Goal: Task Accomplishment & Management: Complete application form

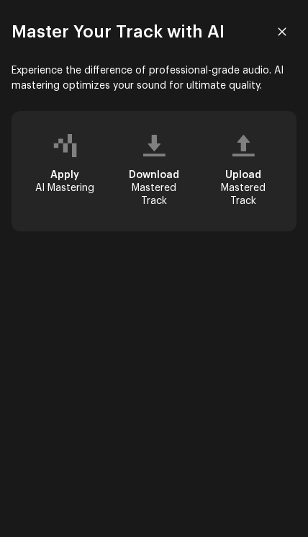
scroll to position [1, 0]
click at [201, 492] on div "Master Your Track with AI Experience the difference of professional-grade audio…" at bounding box center [154, 268] width 308 height 537
click at [237, 158] on div "Upload Mastered Track" at bounding box center [244, 171] width 84 height 97
click at [245, 170] on span "Upload" at bounding box center [244, 175] width 36 height 10
click at [244, 163] on div "Upload Mastered Track" at bounding box center [244, 171] width 84 height 97
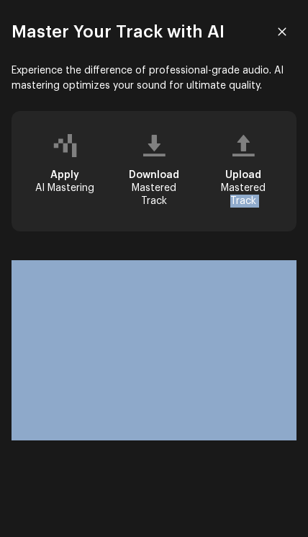
click at [277, 115] on div "Apply AI Mastering Download Mastered Track Upload Mastered Track" at bounding box center [154, 171] width 285 height 120
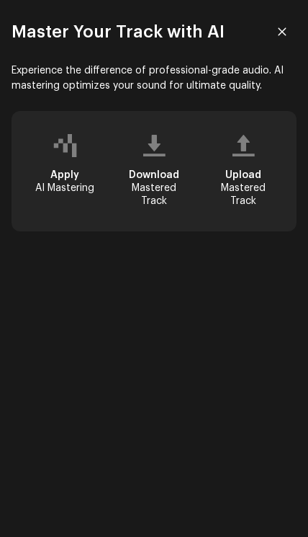
click at [257, 107] on div "Experience the difference of professional-grade audio. AI mastering optimizes y…" at bounding box center [154, 251] width 285 height 377
click at [241, 150] on div at bounding box center [244, 146] width 22 height 12
click at [238, 163] on div "Upload Mastered Track" at bounding box center [244, 171] width 84 height 97
click at [241, 151] on div at bounding box center [244, 146] width 22 height 12
click at [246, 173] on span "Upload" at bounding box center [244, 175] width 36 height 10
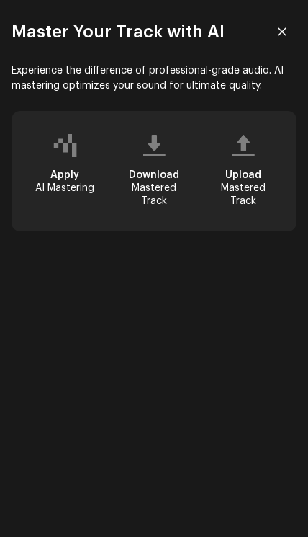
click at [241, 185] on div "Upload Mastered Track" at bounding box center [243, 189] width 61 height 40
click at [245, 151] on div at bounding box center [244, 146] width 22 height 12
click at [252, 144] on div at bounding box center [244, 146] width 22 height 12
click at [257, 161] on div "Upload Mastered Track" at bounding box center [244, 171] width 84 height 97
click at [256, 173] on span "Upload" at bounding box center [244, 175] width 36 height 10
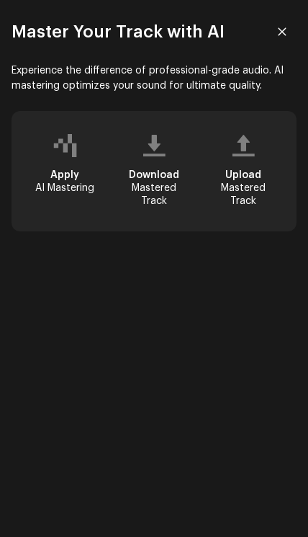
click at [259, 156] on div "Upload Mastered Track" at bounding box center [244, 171] width 84 height 97
click at [280, 29] on icon "button" at bounding box center [283, 31] width 8 height 8
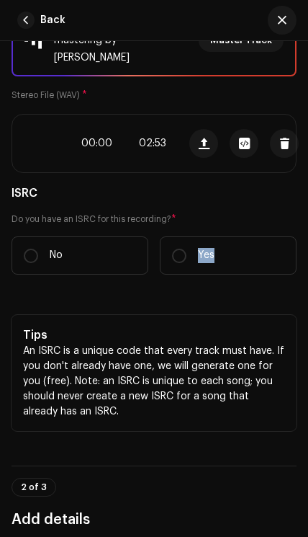
scroll to position [230, 0]
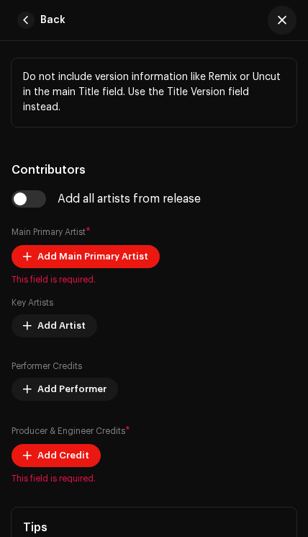
scroll to position [1041, 0]
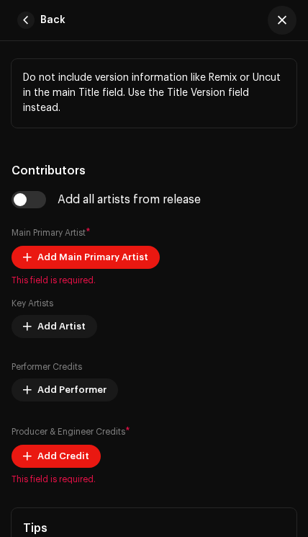
click at [40, 191] on input "checkbox" at bounding box center [29, 199] width 35 height 17
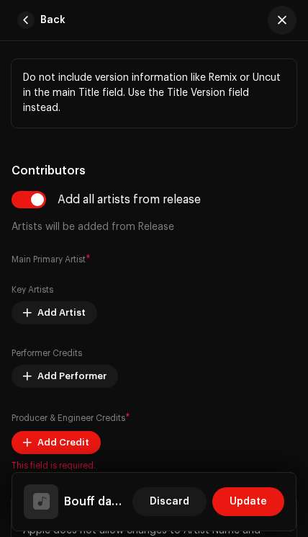
click at [40, 191] on input "checkbox" at bounding box center [29, 199] width 35 height 17
checkbox input "false"
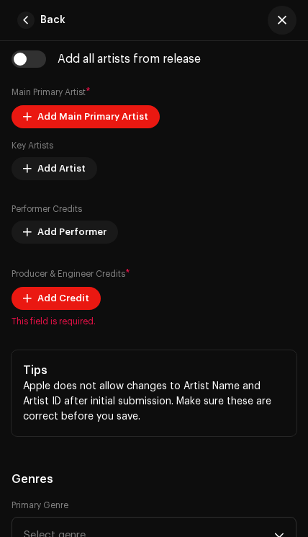
scroll to position [1183, 0]
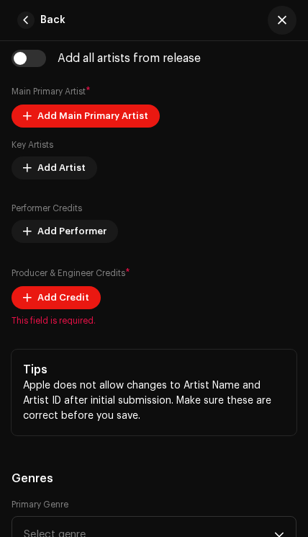
click at [25, 291] on button "Add Credit" at bounding box center [56, 297] width 89 height 23
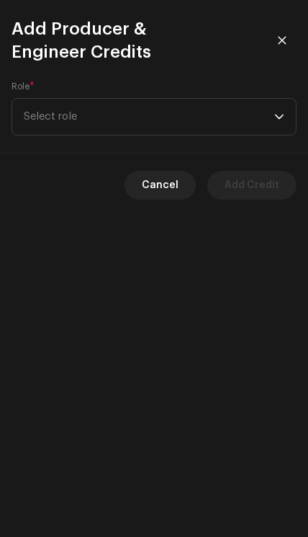
click at [47, 117] on span "Select role" at bounding box center [149, 117] width 251 height 36
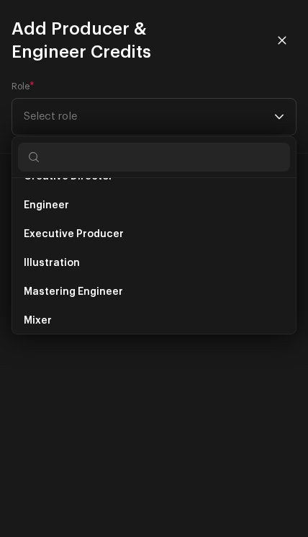
scroll to position [280, 0]
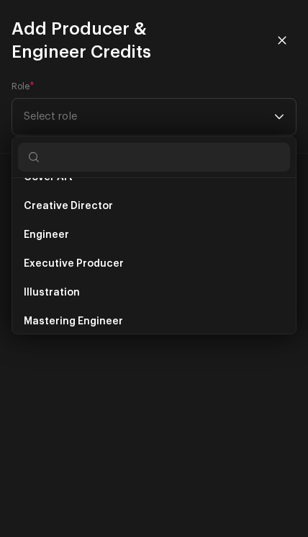
click at [63, 273] on li "Executive Producer" at bounding box center [154, 263] width 272 height 29
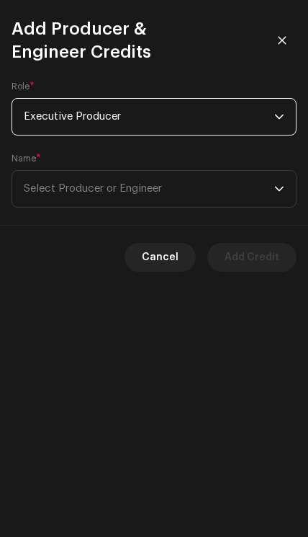
click at [59, 182] on span "Select Producer or Engineer" at bounding box center [149, 189] width 251 height 36
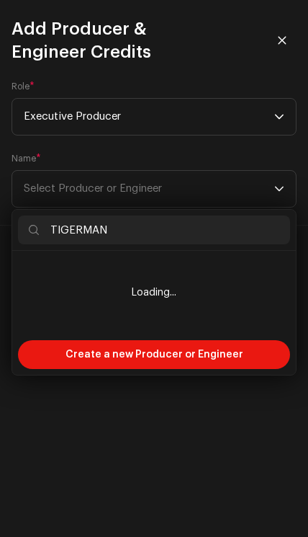
type input "TIGERMAN"
click at [56, 356] on div "Create a new Producer or Engineer" at bounding box center [154, 354] width 272 height 29
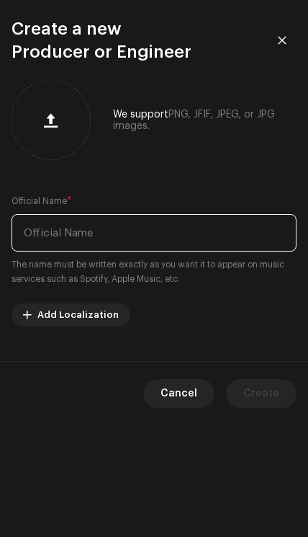
click at [44, 233] on input "text" at bounding box center [154, 232] width 285 height 37
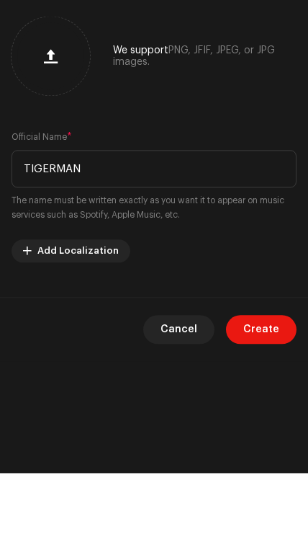
type input "TIGERMAN"
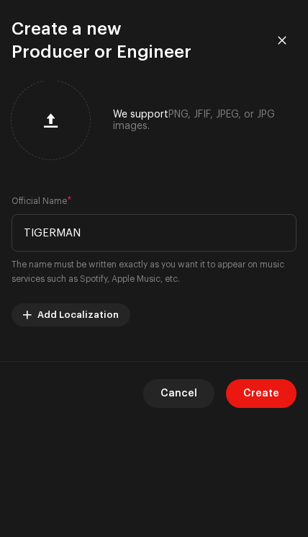
scroll to position [65, 0]
click at [270, 394] on span "Create" at bounding box center [262, 393] width 36 height 29
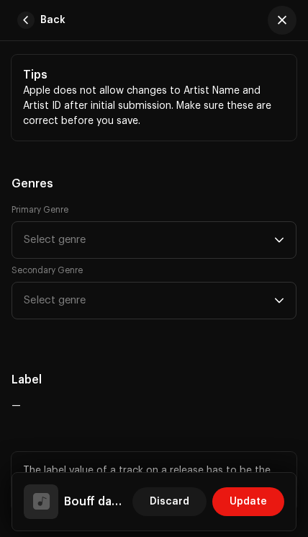
scroll to position [1514, 0]
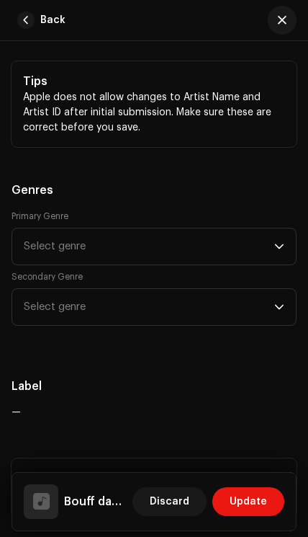
click at [126, 231] on span "Select genre" at bounding box center [149, 246] width 251 height 36
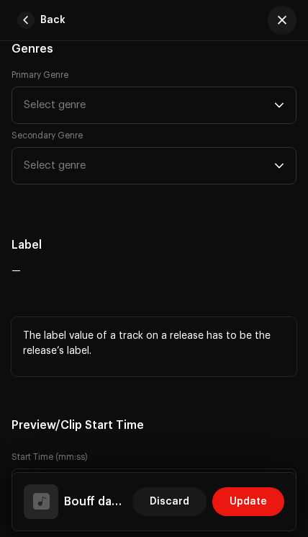
scroll to position [1650, 0]
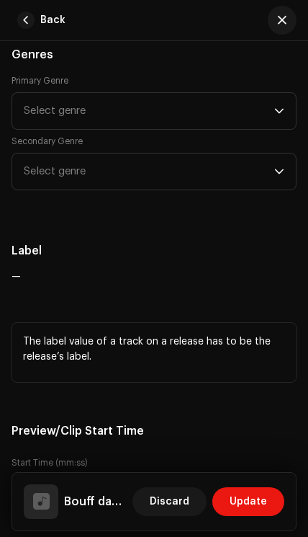
click at [37, 93] on span "Select genre" at bounding box center [149, 111] width 251 height 36
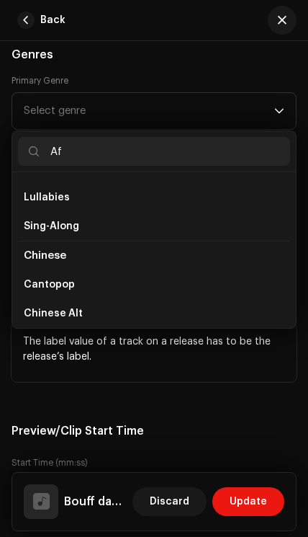
scroll to position [319, 0]
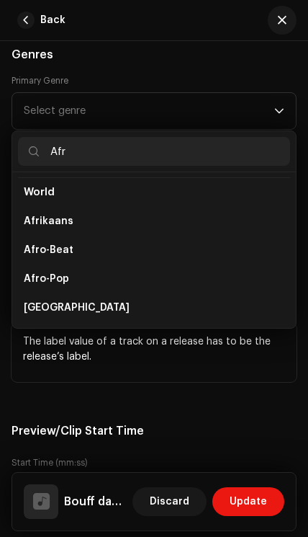
type input "Afr"
click at [157, 265] on li "Afro-Pop" at bounding box center [154, 279] width 272 height 29
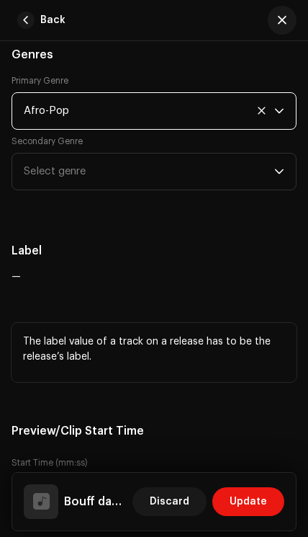
click at [92, 159] on span "Select genre" at bounding box center [149, 172] width 251 height 36
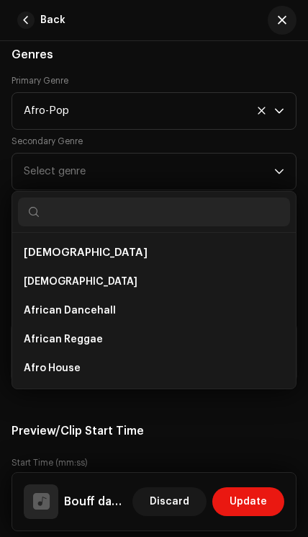
click at [168, 354] on li "Afro House" at bounding box center [154, 368] width 272 height 29
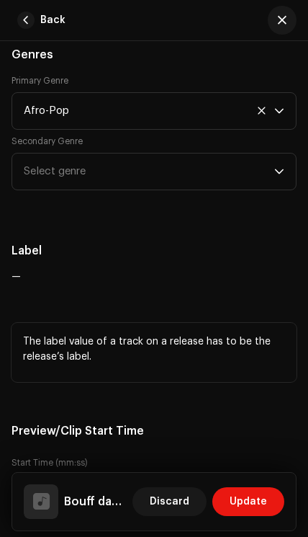
scroll to position [63, 0]
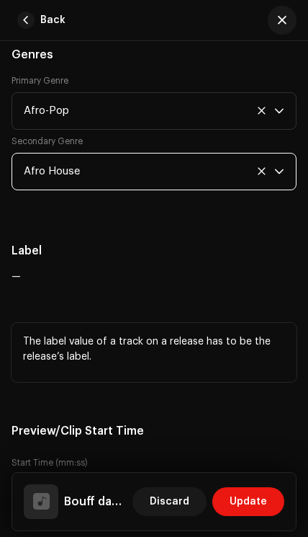
click at [57, 154] on span "Afro House" at bounding box center [149, 172] width 251 height 36
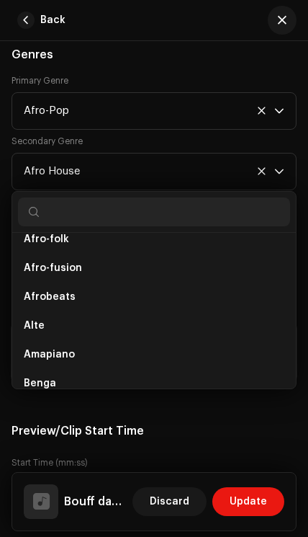
scroll to position [193, 0]
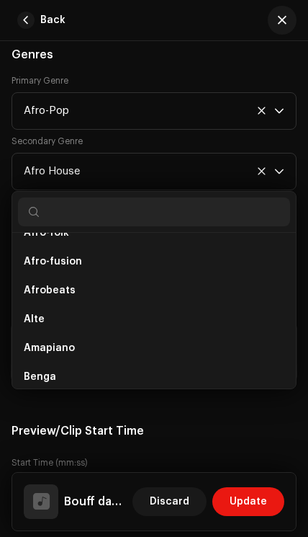
click at [127, 305] on li "Alte" at bounding box center [154, 319] width 272 height 29
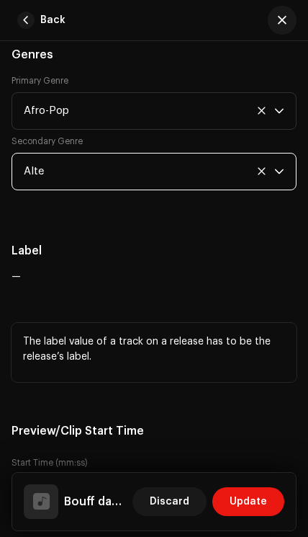
click at [66, 172] on span "Alte" at bounding box center [149, 172] width 251 height 36
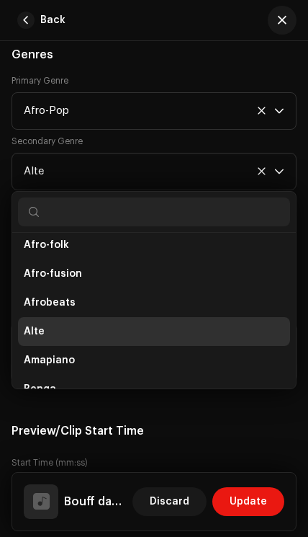
scroll to position [184, 0]
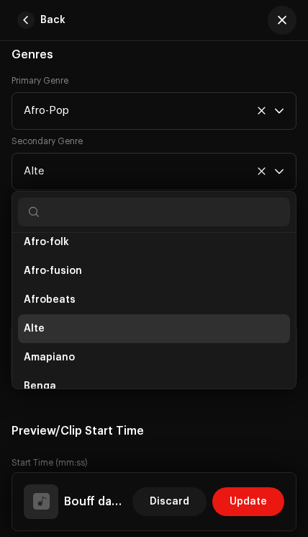
click at [126, 295] on li "Afrobeats" at bounding box center [154, 299] width 272 height 29
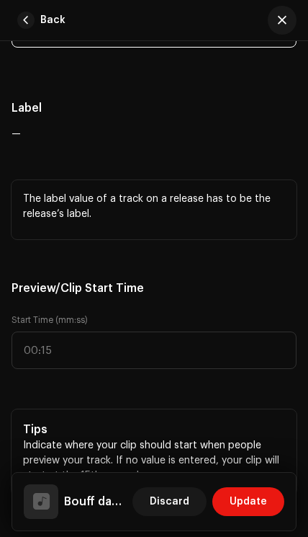
scroll to position [1801, 0]
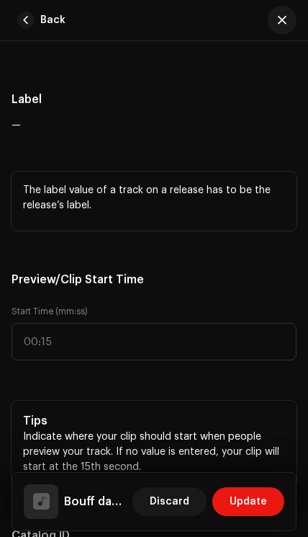
click at [84, 183] on p "The label value of a track on a release has to be the release’s label." at bounding box center [154, 198] width 262 height 30
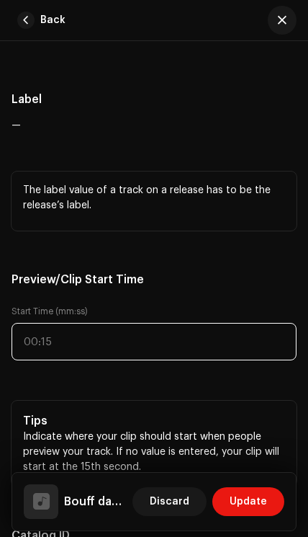
click at [141, 342] on input "text" at bounding box center [154, 341] width 285 height 37
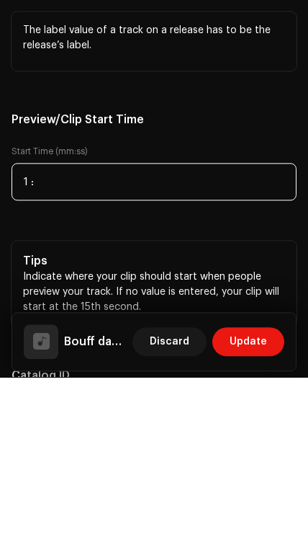
click at [85, 323] on input "1 :" at bounding box center [154, 341] width 285 height 37
type input "01:37"
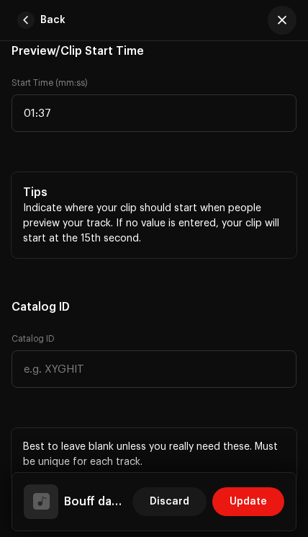
scroll to position [2030, 0]
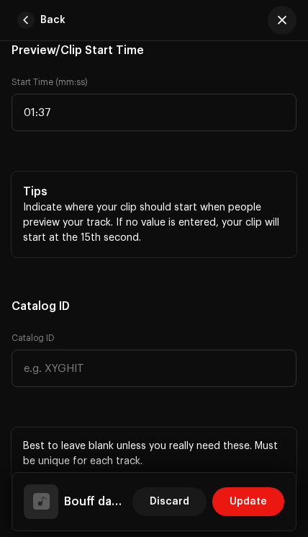
click at [0, 486] on div "Track details Complete the following to finalize your track. 1 of 3 Add Audio F…" at bounding box center [154, 315] width 308 height 4540
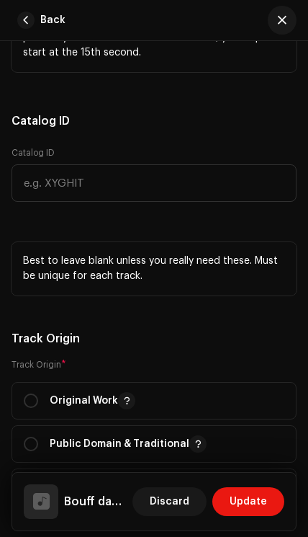
scroll to position [2293, 0]
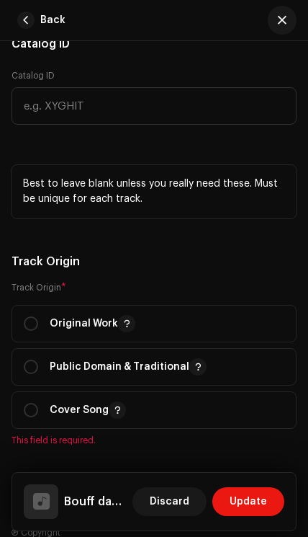
click at [35, 316] on input "radio" at bounding box center [31, 323] width 14 height 14
radio input "true"
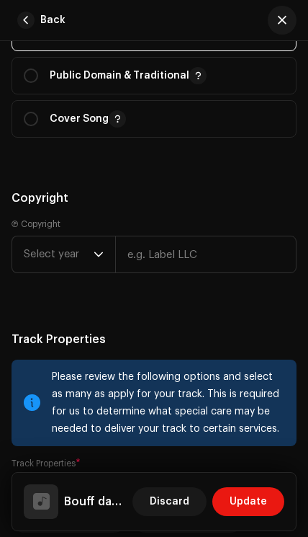
scroll to position [2578, 0]
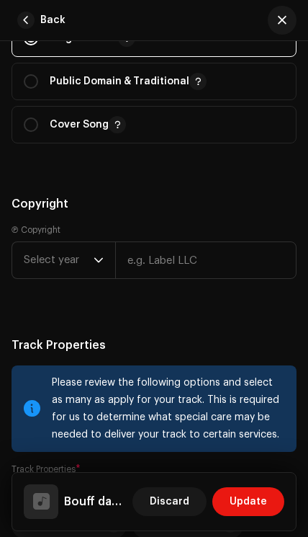
click at [84, 242] on span "Select year" at bounding box center [59, 260] width 70 height 36
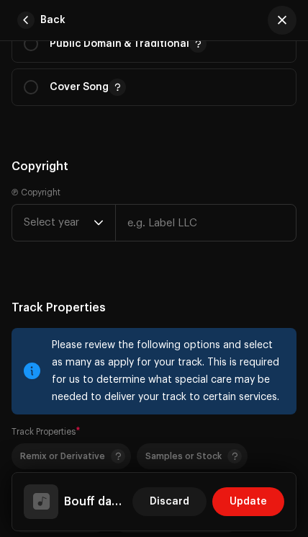
scroll to position [2618, 0]
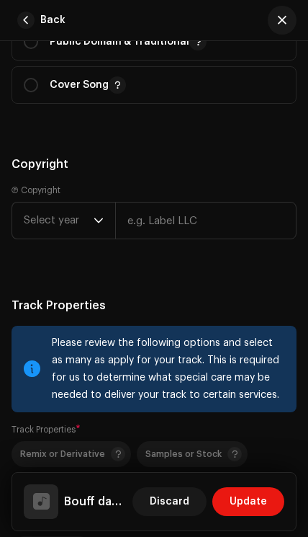
click at [92, 204] on span "Select year" at bounding box center [59, 221] width 70 height 36
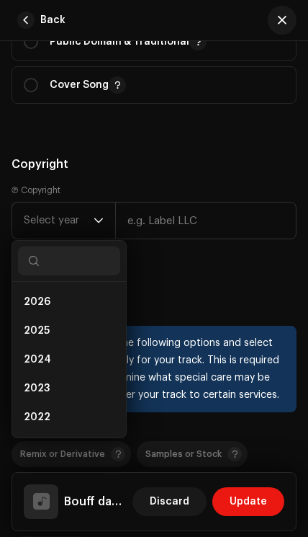
click at [79, 316] on li "2025" at bounding box center [69, 330] width 102 height 29
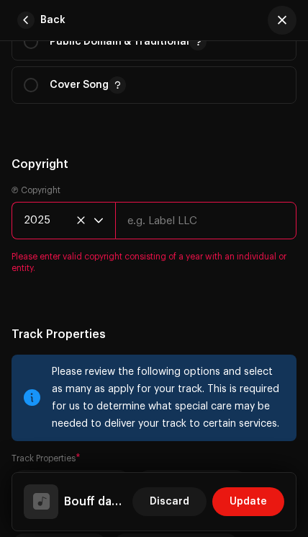
click at [236, 218] on input "text" at bounding box center [206, 220] width 182 height 37
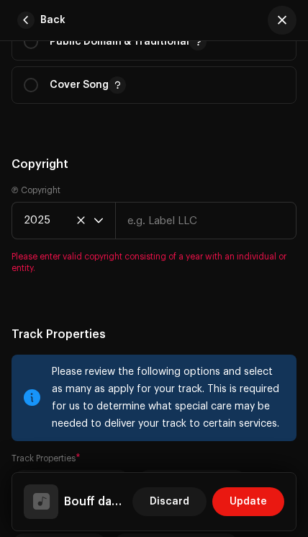
click at [86, 211] on span "2025" at bounding box center [59, 221] width 70 height 36
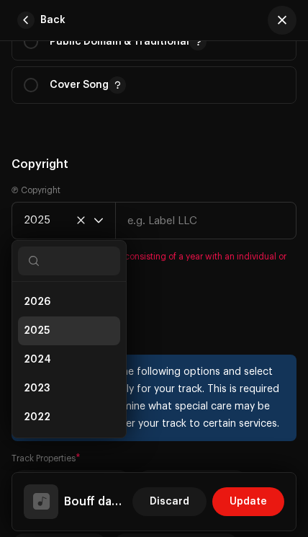
scroll to position [6, 0]
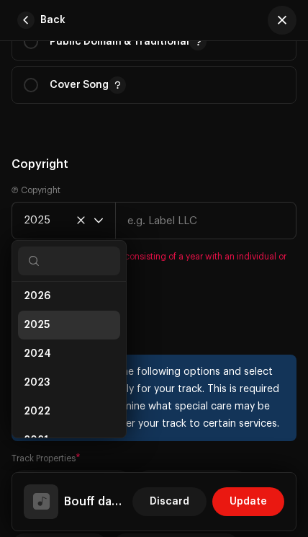
click at [221, 279] on div "Ⓟ Copyright 2025 2026 2025 2024 2023 2022 2021 2020 2019 2018 2017 2016 2015 Pl…" at bounding box center [154, 238] width 285 height 107
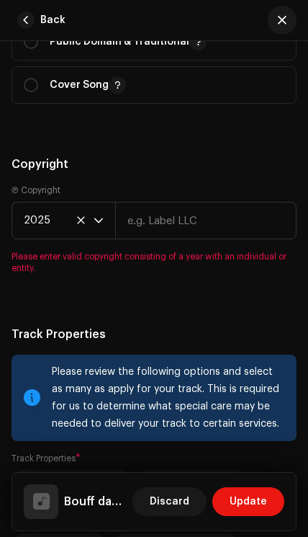
click at [84, 214] on span "2025" at bounding box center [59, 221] width 70 height 36
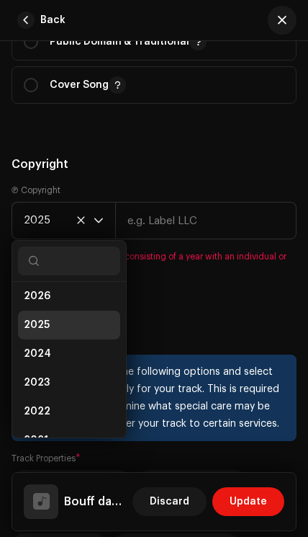
click at [82, 213] on span "2025" at bounding box center [59, 221] width 70 height 36
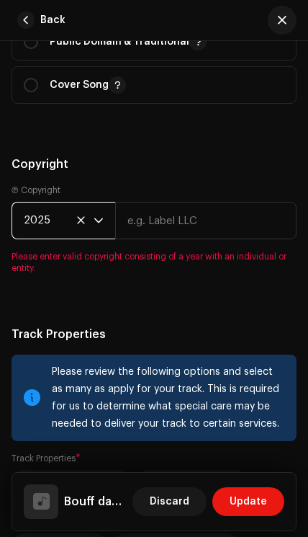
click at [81, 216] on icon at bounding box center [80, 220] width 9 height 9
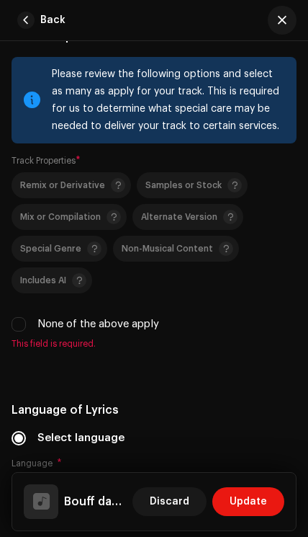
scroll to position [2888, 0]
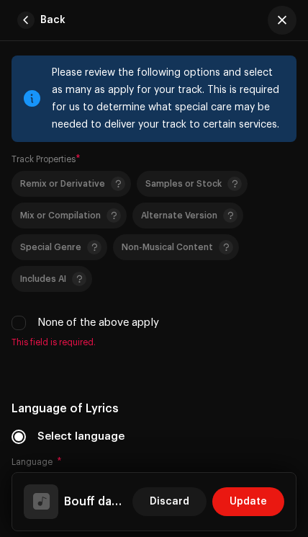
click at [23, 318] on input "None of the above apply" at bounding box center [19, 323] width 14 height 14
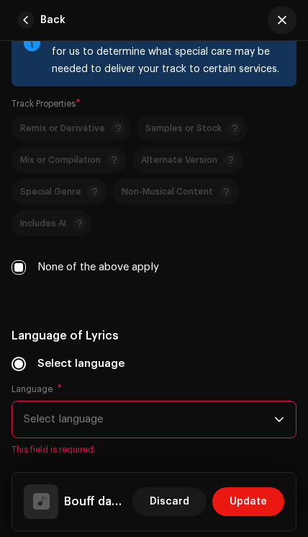
scroll to position [2949, 0]
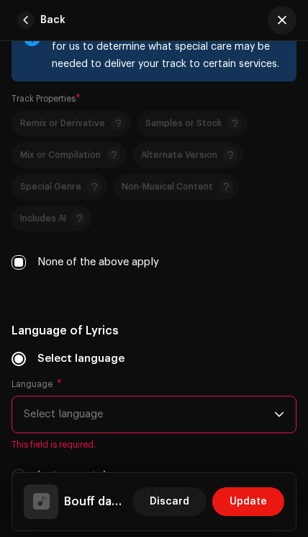
click at [23, 255] on input "None of the above apply" at bounding box center [19, 262] width 14 height 14
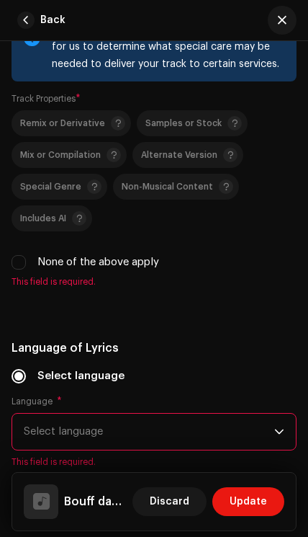
click at [71, 182] on div "Special Genre" at bounding box center [60, 186] width 81 height 14
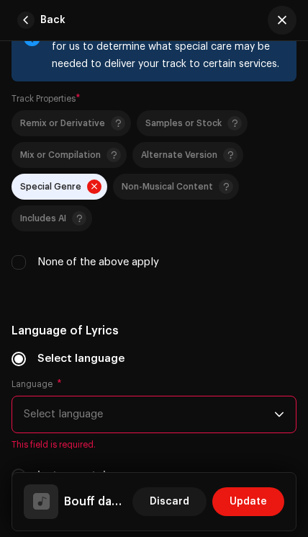
click at [87, 179] on span at bounding box center [94, 186] width 14 height 14
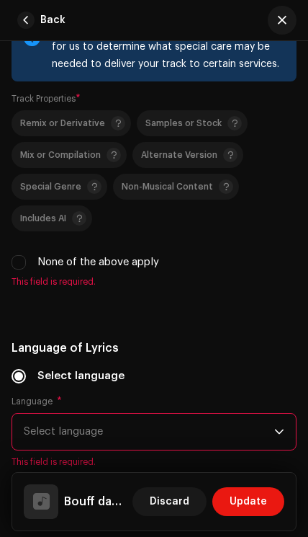
click at [90, 255] on label "None of the above apply" at bounding box center [98, 262] width 122 height 16
click at [26, 255] on input "None of the above apply" at bounding box center [19, 262] width 14 height 14
checkbox input "true"
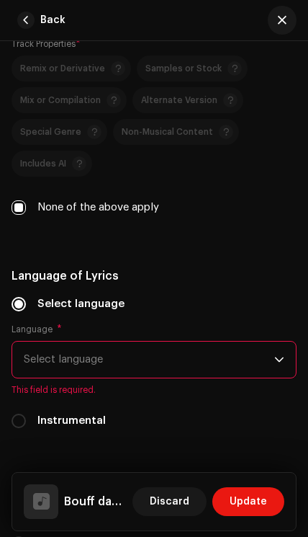
scroll to position [3012, 0]
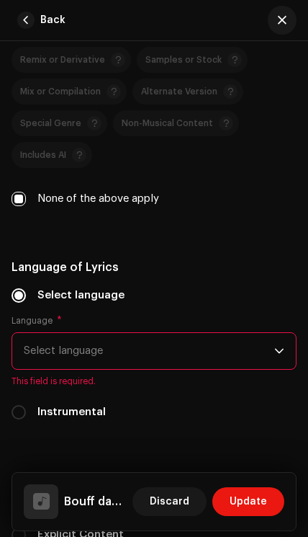
click at [213, 341] on span "Select language" at bounding box center [149, 351] width 251 height 36
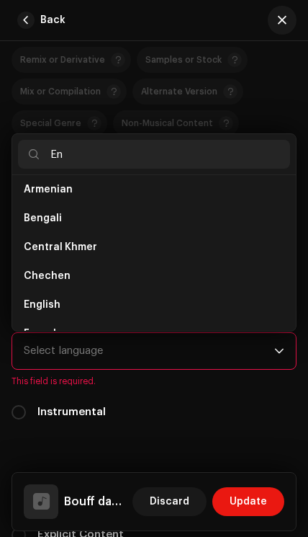
scroll to position [0, 0]
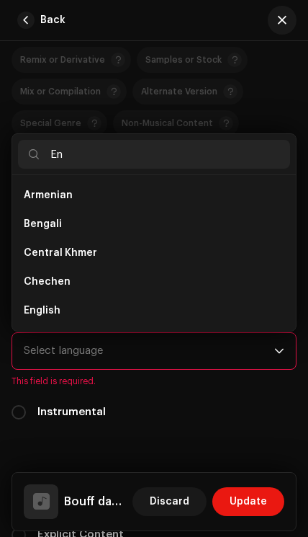
type input "En"
click at [151, 307] on li "English" at bounding box center [154, 310] width 272 height 29
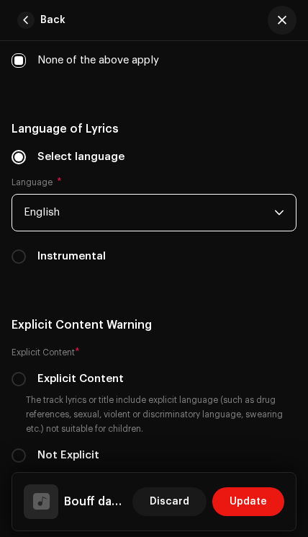
scroll to position [3162, 0]
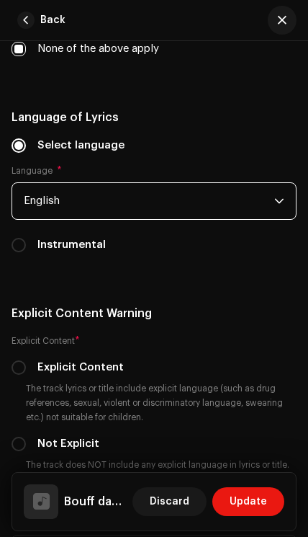
click at [51, 237] on label "Instrumental" at bounding box center [71, 245] width 68 height 16
click at [26, 238] on input "Instrumental" at bounding box center [19, 245] width 14 height 14
radio input "true"
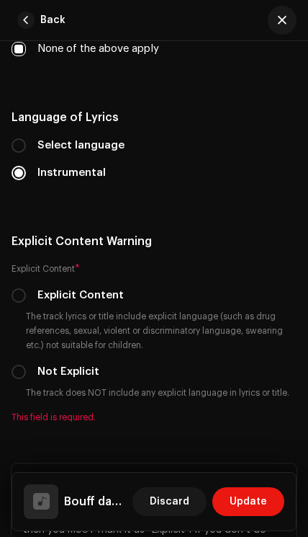
click at [81, 138] on label "Select language" at bounding box center [80, 146] width 87 height 16
click at [26, 138] on input "Select language" at bounding box center [19, 145] width 14 height 14
radio input "true"
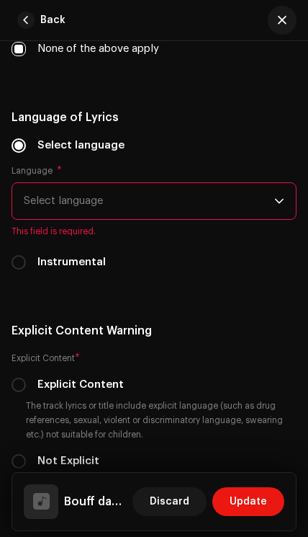
click at [131, 188] on span "Select language" at bounding box center [149, 201] width 251 height 36
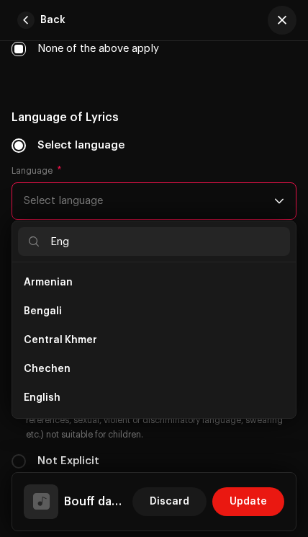
scroll to position [0, 0]
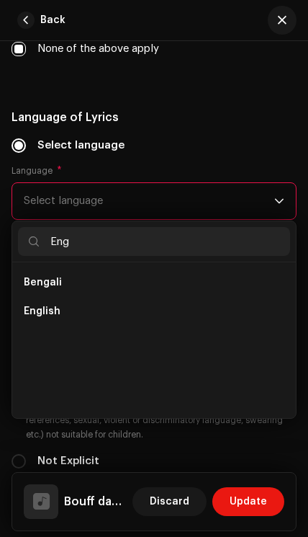
type input "Eng"
click at [168, 301] on li "English" at bounding box center [154, 311] width 272 height 29
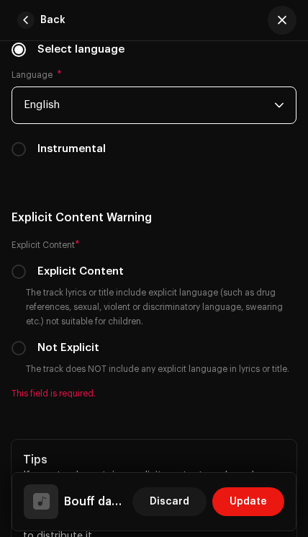
scroll to position [3258, 0]
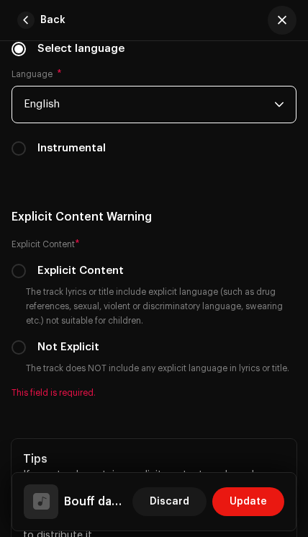
click at [154, 361] on small "The track does NOT include any explicit language in lyrics or title." at bounding box center [158, 368] width 270 height 14
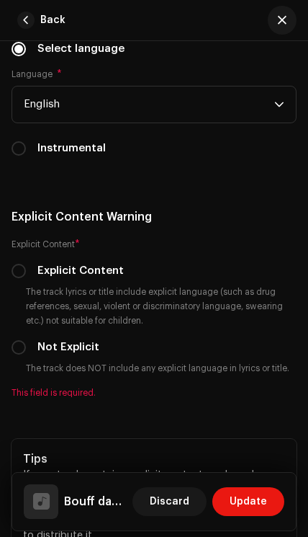
click at [50, 339] on label "Not Explicit" at bounding box center [68, 347] width 62 height 16
click at [26, 340] on input "Not Explicit" at bounding box center [19, 347] width 14 height 14
radio input "true"
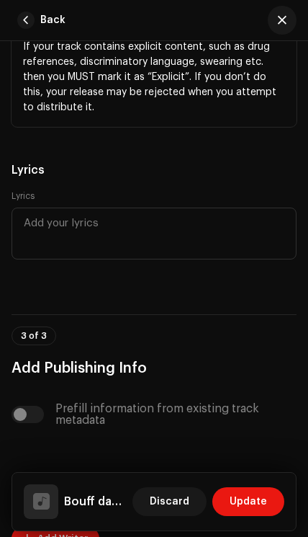
scroll to position [3671, 0]
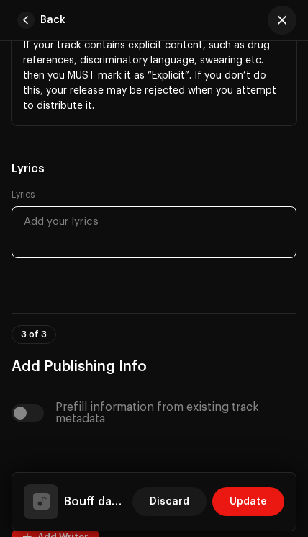
click at [243, 233] on textarea at bounding box center [154, 232] width 285 height 52
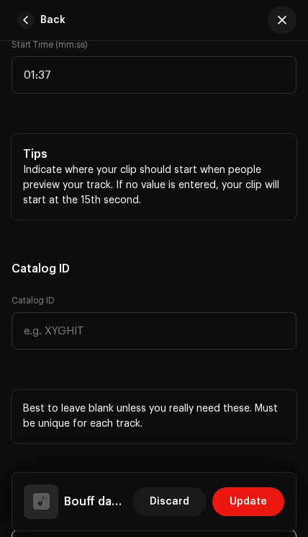
scroll to position [2043, 0]
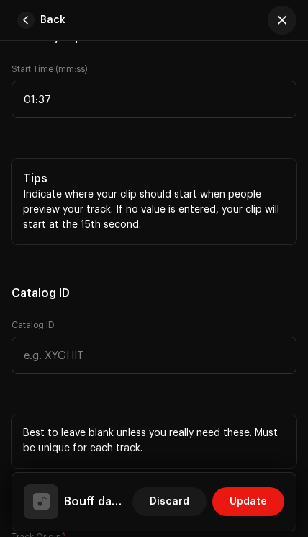
click at [261, 507] on span "Update" at bounding box center [248, 501] width 37 height 29
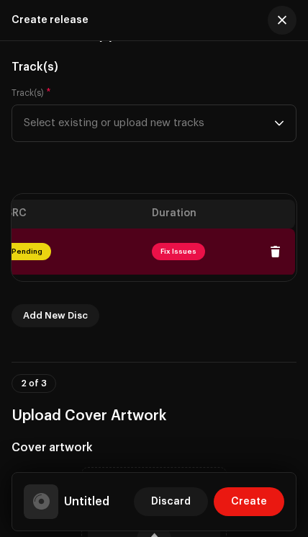
scroll to position [0, 594]
click at [274, 260] on button at bounding box center [276, 251] width 29 height 29
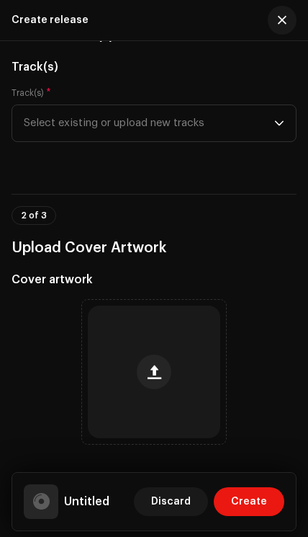
click at [162, 386] on button "button" at bounding box center [154, 372] width 35 height 35
click at [153, 378] on span "button" at bounding box center [155, 372] width 14 height 12
click at [155, 385] on button "button" at bounding box center [154, 372] width 35 height 35
click at [156, 370] on span "button" at bounding box center [155, 372] width 14 height 12
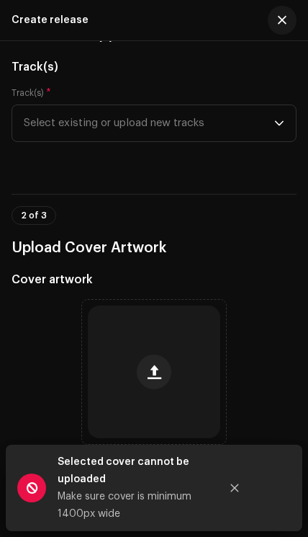
click at [170, 370] on button "button" at bounding box center [154, 372] width 35 height 35
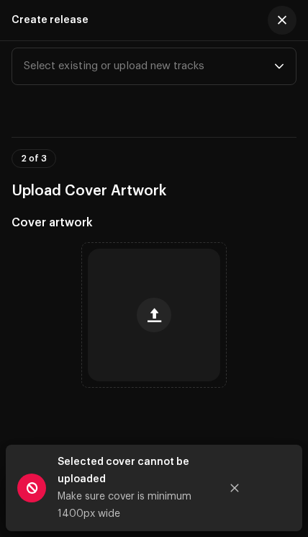
scroll to position [232, 0]
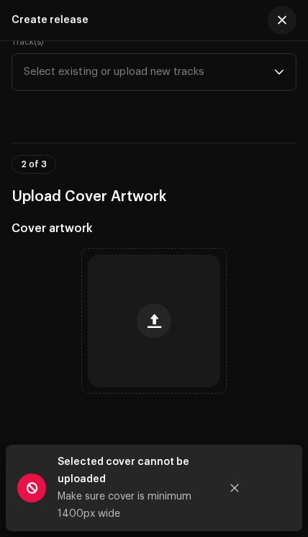
click at [161, 311] on button "button" at bounding box center [154, 320] width 35 height 35
click at [150, 326] on span "button" at bounding box center [155, 321] width 14 height 12
click at [229, 494] on button "Close" at bounding box center [235, 488] width 29 height 29
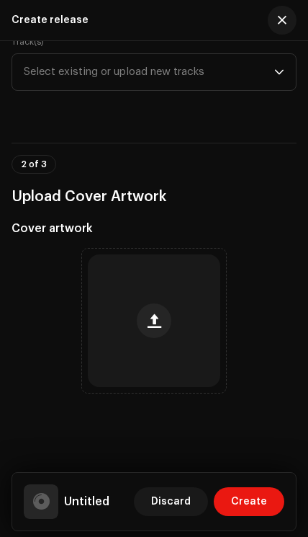
click at [166, 327] on button "button" at bounding box center [154, 320] width 35 height 35
click at [148, 321] on span "button" at bounding box center [155, 321] width 14 height 12
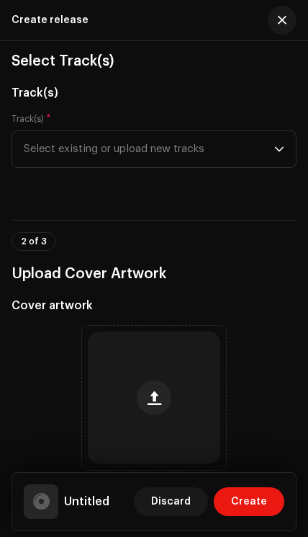
scroll to position [154, 0]
click at [155, 404] on span "button" at bounding box center [155, 399] width 14 height 12
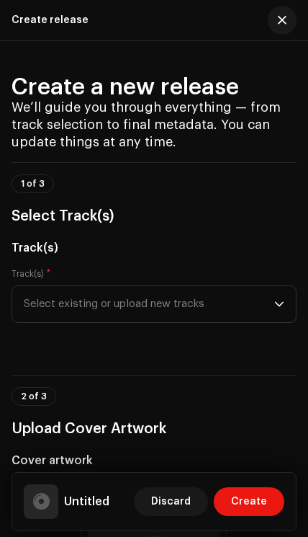
scroll to position [0, 0]
click at [259, 312] on span "Select existing or upload new tracks" at bounding box center [149, 304] width 251 height 36
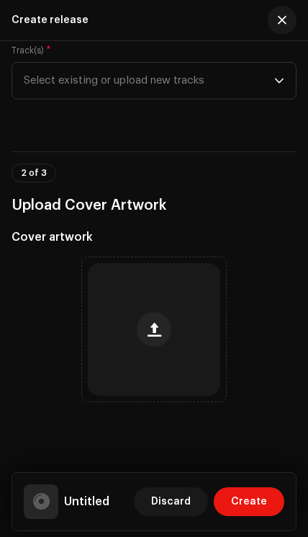
scroll to position [223, 0]
click at [162, 337] on button "button" at bounding box center [154, 330] width 35 height 35
click at [161, 328] on button "button" at bounding box center [154, 330] width 35 height 35
click at [149, 347] on button "button" at bounding box center [154, 330] width 35 height 35
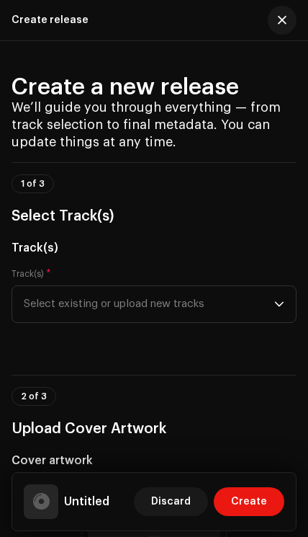
scroll to position [0, 0]
click at [271, 17] on button "button" at bounding box center [282, 20] width 29 height 29
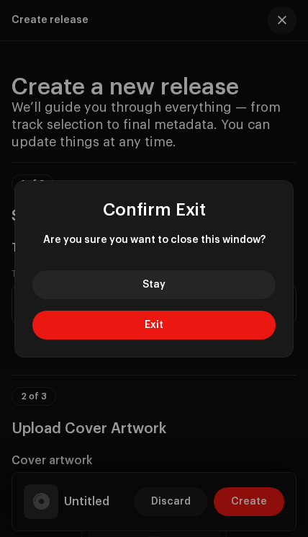
click at [203, 289] on button "Stay" at bounding box center [153, 284] width 243 height 29
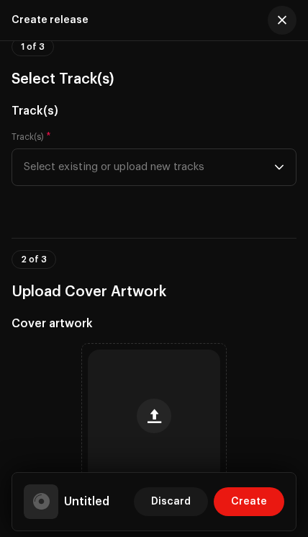
scroll to position [138, 0]
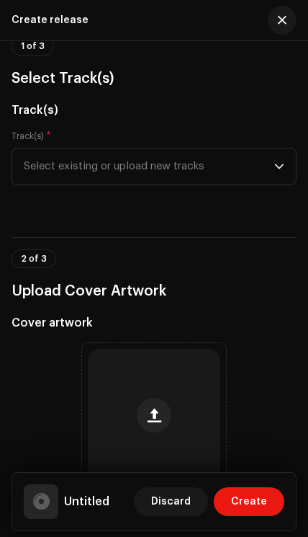
click at [261, 502] on span "Create" at bounding box center [249, 501] width 36 height 29
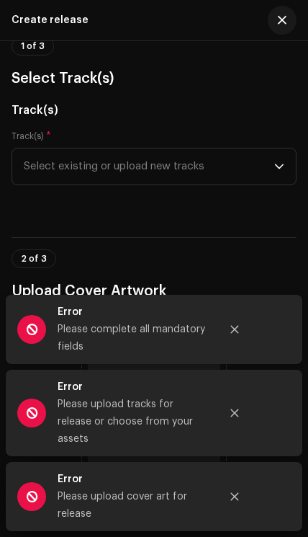
click at [228, 344] on button "Close" at bounding box center [235, 329] width 29 height 29
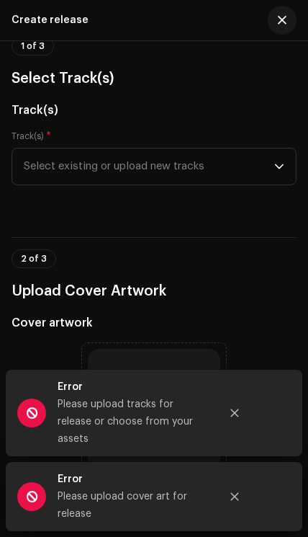
click at [236, 415] on button "Close" at bounding box center [235, 413] width 29 height 29
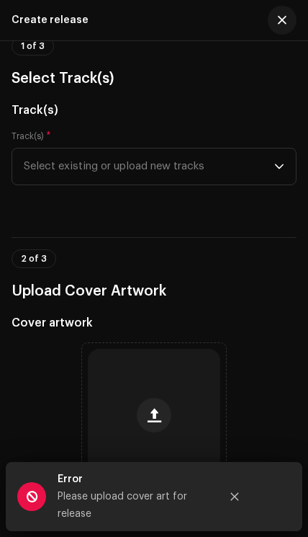
click at [223, 499] on button "Close" at bounding box center [235, 496] width 29 height 29
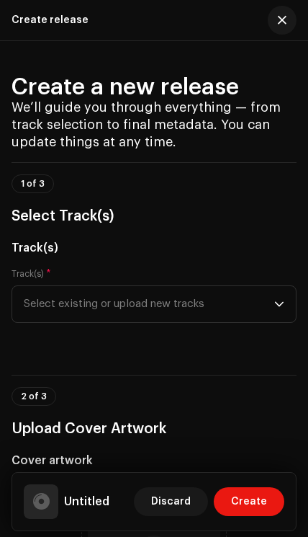
scroll to position [0, 0]
click at [274, 18] on button "button" at bounding box center [282, 20] width 29 height 29
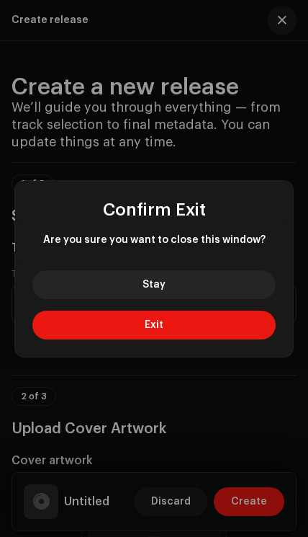
click at [208, 319] on button "Exit" at bounding box center [153, 325] width 243 height 29
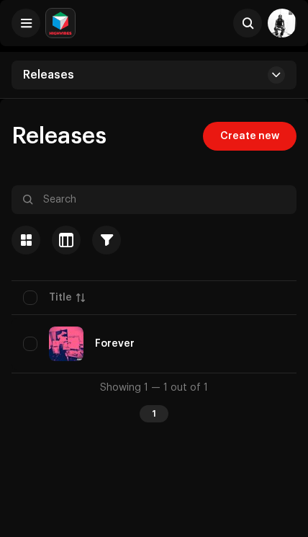
click at [272, 141] on span "Create new" at bounding box center [250, 136] width 59 height 29
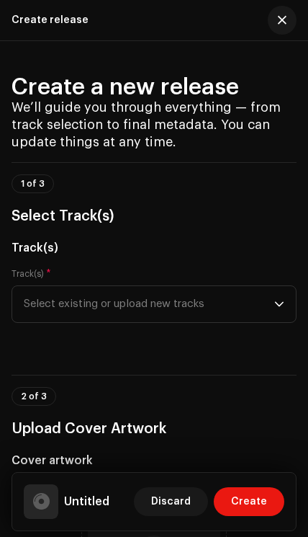
click at [218, 310] on span "Select existing or upload new tracks" at bounding box center [149, 304] width 251 height 36
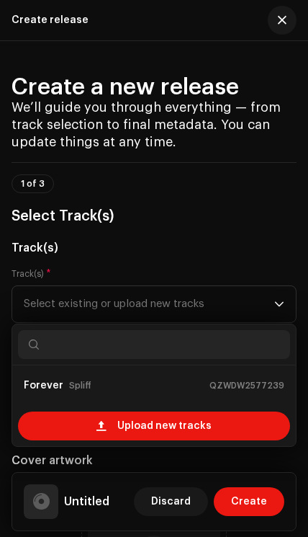
click at [176, 300] on span "Select existing or upload new tracks" at bounding box center [149, 304] width 251 height 36
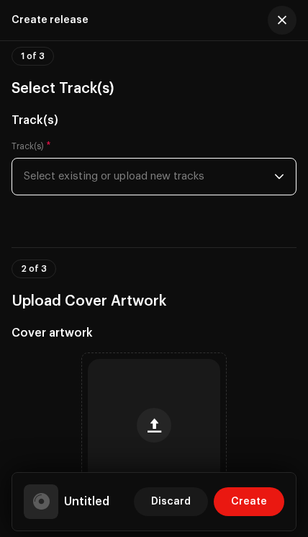
scroll to position [160, 0]
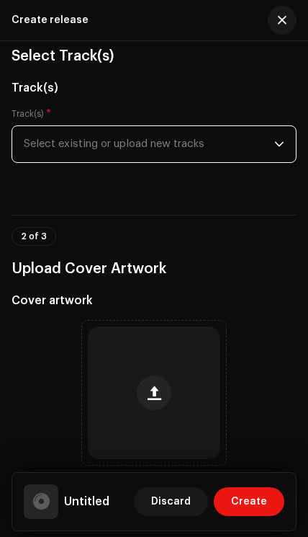
click at [267, 148] on span "Select existing or upload new tracks" at bounding box center [149, 144] width 251 height 36
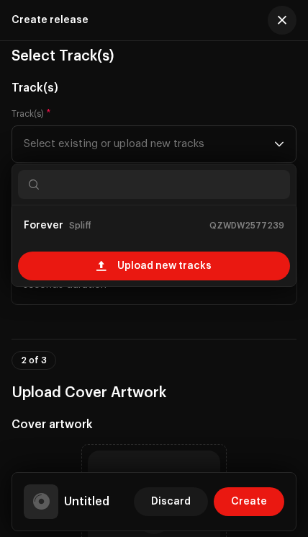
click at [230, 267] on div "Upload new tracks" at bounding box center [154, 266] width 272 height 29
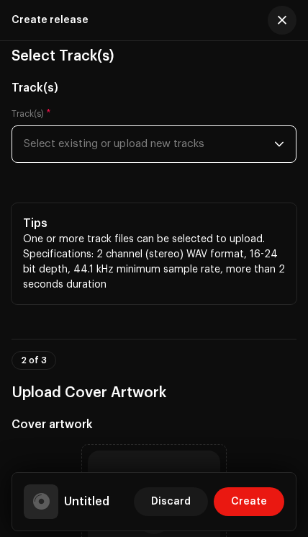
click at [272, 148] on span "Select existing or upload new tracks" at bounding box center [149, 144] width 251 height 36
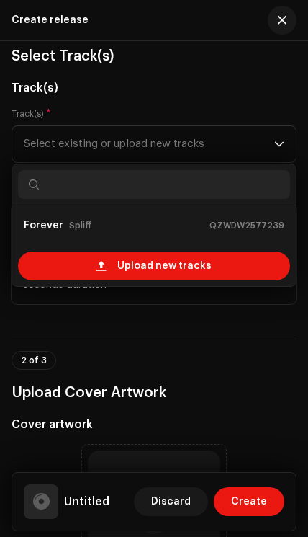
click at [182, 268] on span "Upload new tracks" at bounding box center [164, 266] width 94 height 29
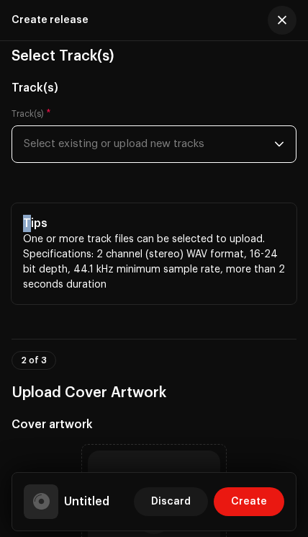
click at [272, 135] on span "Select existing or upload new tracks" at bounding box center [149, 144] width 251 height 36
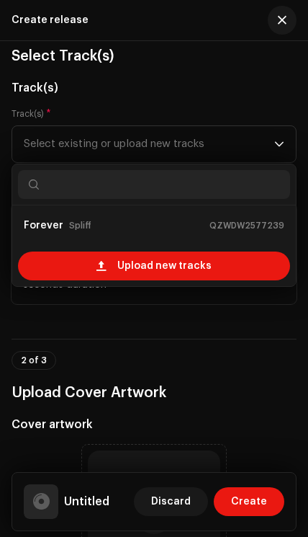
click at [190, 267] on span "Upload new tracks" at bounding box center [164, 266] width 94 height 29
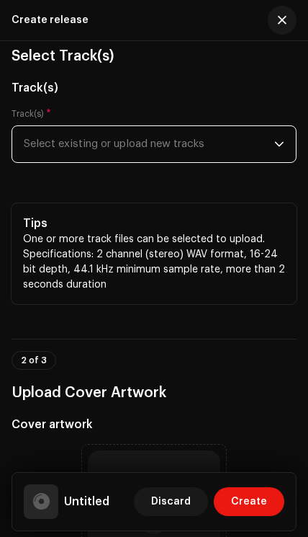
click at [58, 141] on span "Select existing or upload new tracks" at bounding box center [149, 144] width 251 height 36
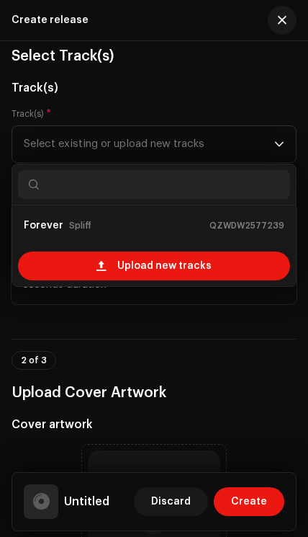
click at [185, 270] on span "Upload new tracks" at bounding box center [164, 266] width 94 height 29
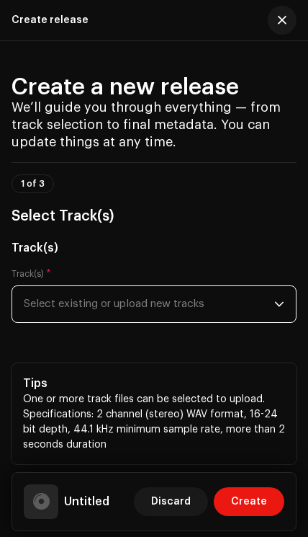
scroll to position [0, 0]
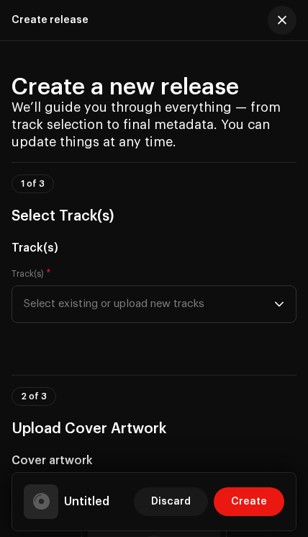
click at [65, 301] on span "Select existing or upload new tracks" at bounding box center [149, 304] width 251 height 36
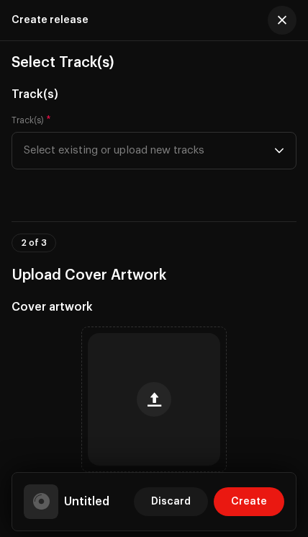
scroll to position [161, 0]
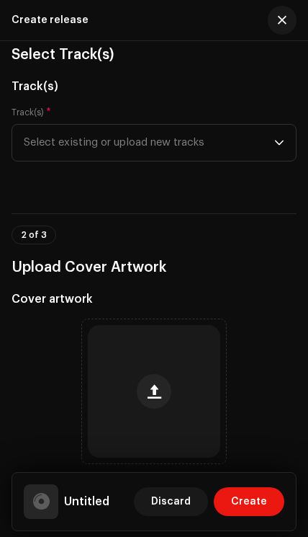
click at [64, 140] on span "Select existing or upload new tracks" at bounding box center [149, 143] width 251 height 36
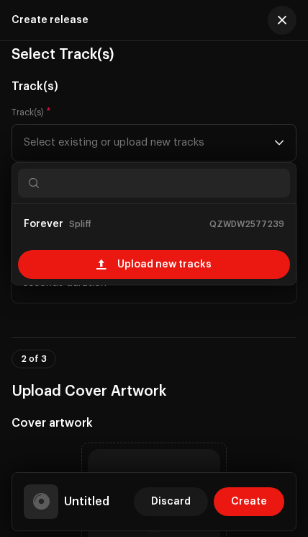
click at [70, 265] on div "Upload new tracks" at bounding box center [154, 264] width 272 height 29
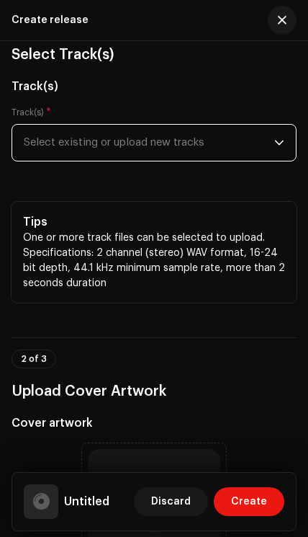
click at [56, 137] on span "Select existing or upload new tracks" at bounding box center [149, 143] width 251 height 36
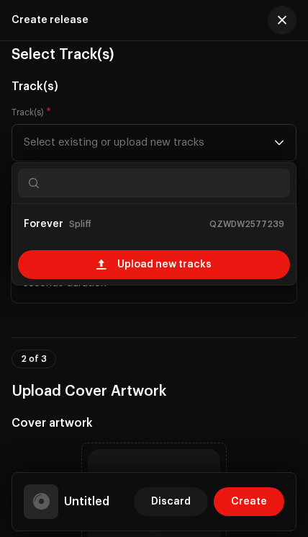
click at [120, 271] on span "Upload new tracks" at bounding box center [164, 264] width 94 height 29
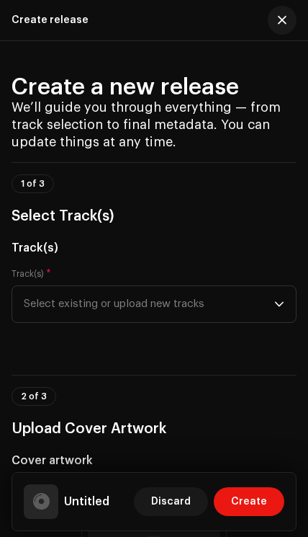
click at [70, 294] on span "Select existing or upload new tracks" at bounding box center [149, 304] width 251 height 36
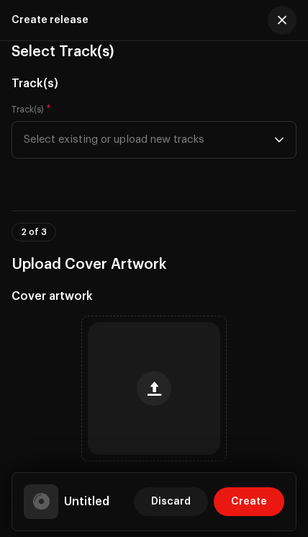
scroll to position [165, 0]
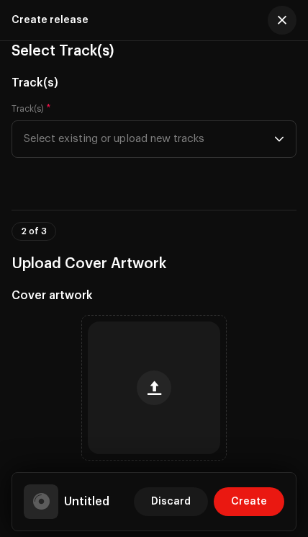
click at [57, 146] on span "Select existing or upload new tracks" at bounding box center [149, 139] width 251 height 36
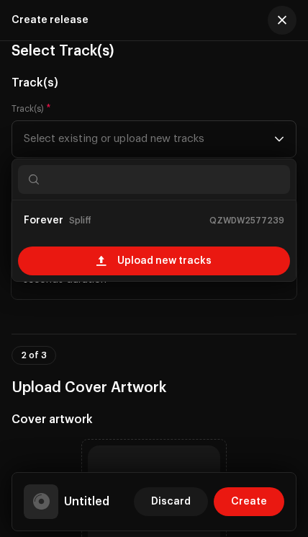
click at [105, 267] on span at bounding box center [101, 261] width 9 height 12
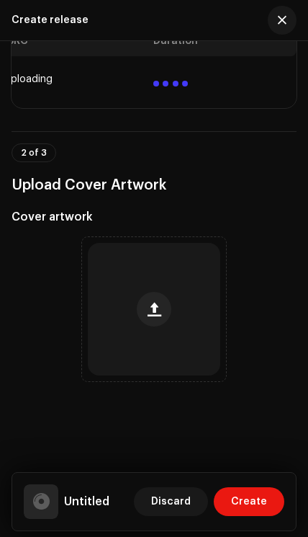
scroll to position [354, 0]
click at [150, 314] on span "button" at bounding box center [155, 309] width 14 height 12
click at [148, 311] on span "button" at bounding box center [155, 309] width 14 height 12
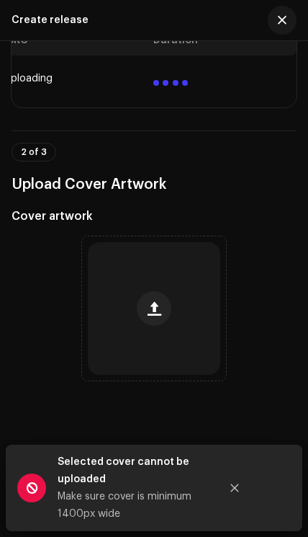
click at [157, 324] on button "button" at bounding box center [154, 308] width 35 height 35
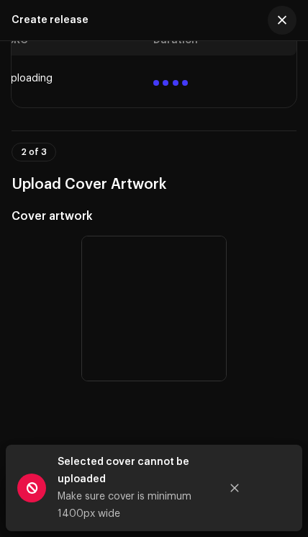
click at [234, 493] on button "Close" at bounding box center [235, 488] width 29 height 29
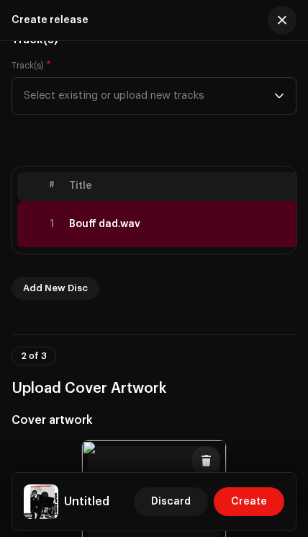
scroll to position [0, 0]
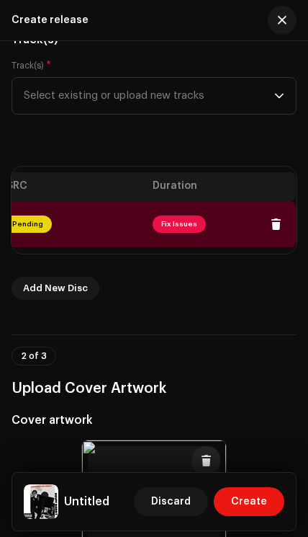
click at [48, 285] on span "Add New Disc" at bounding box center [55, 288] width 65 height 29
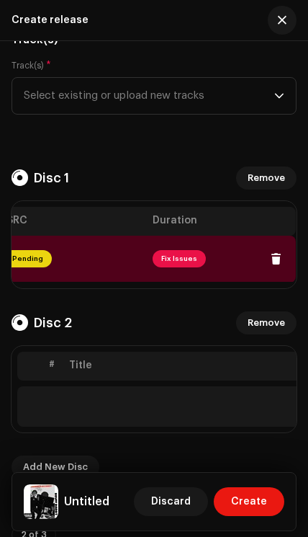
scroll to position [0, 594]
click at [273, 322] on span "Remove" at bounding box center [266, 322] width 37 height 29
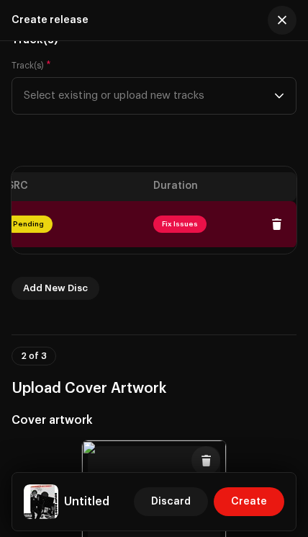
click at [169, 228] on span "Fix Issues" at bounding box center [180, 224] width 53 height 17
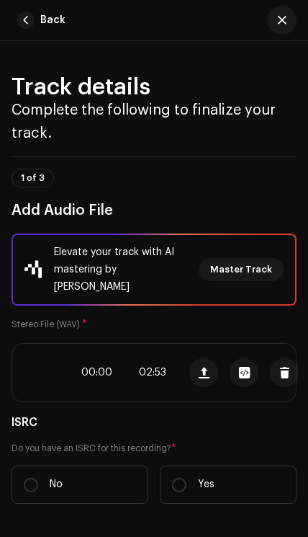
click at [239, 414] on div "ISRC Do you have an ISRC for this recording? * No Yes Tips An ISRC is a unique …" at bounding box center [154, 537] width 285 height 246
click at [26, 18] on span "button" at bounding box center [25, 20] width 17 height 17
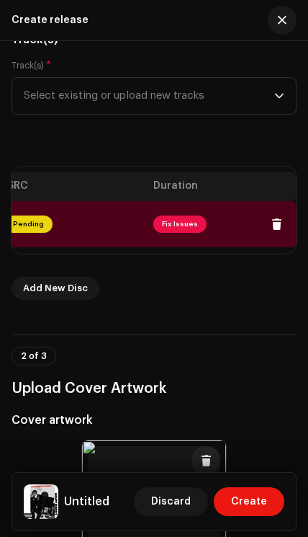
click at [283, 224] on button at bounding box center [276, 224] width 29 height 29
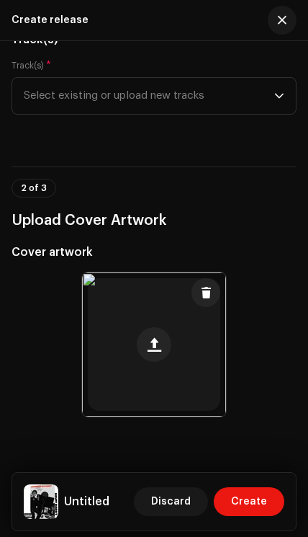
click at [63, 102] on span "Select existing or upload new tracks" at bounding box center [149, 96] width 251 height 36
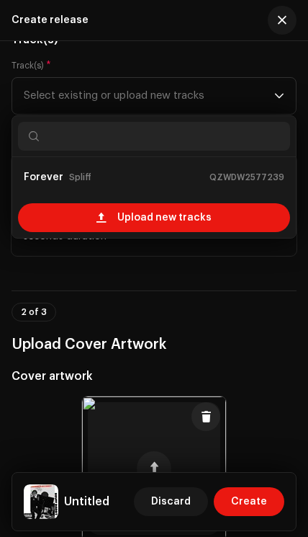
click at [65, 222] on div "Upload new tracks" at bounding box center [154, 217] width 272 height 29
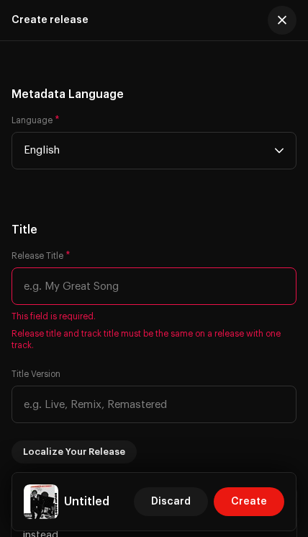
scroll to position [1497, 0]
click at [74, 285] on input "text" at bounding box center [154, 285] width 285 height 37
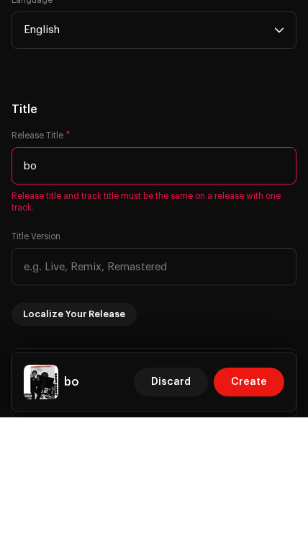
type input "b"
type input "BOUFF DADDY"
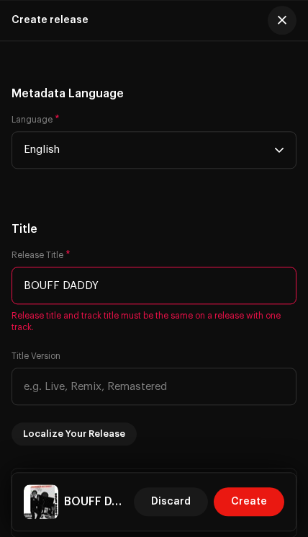
click at [221, 472] on div "Do not include version information like Remix or Uncut in the main Title field.…" at bounding box center [154, 502] width 285 height 68
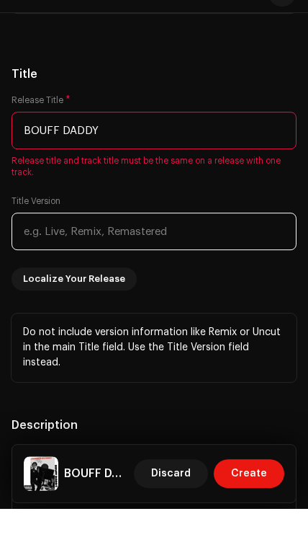
click at [54, 272] on input "text" at bounding box center [154, 259] width 285 height 37
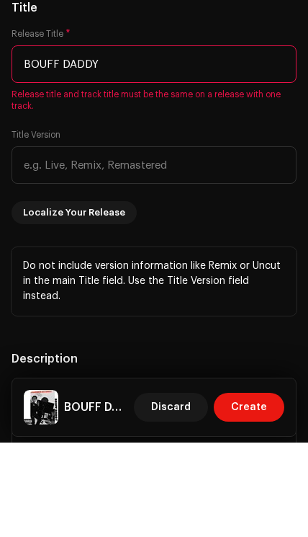
click at [275, 239] on div "Title Release Title * BOUFF DADDY Release title and track title must be the sam…" at bounding box center [154, 252] width 285 height 316
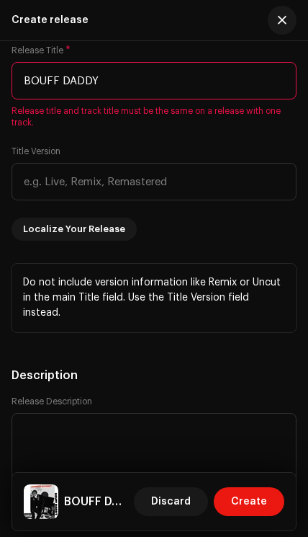
scroll to position [1702, 0]
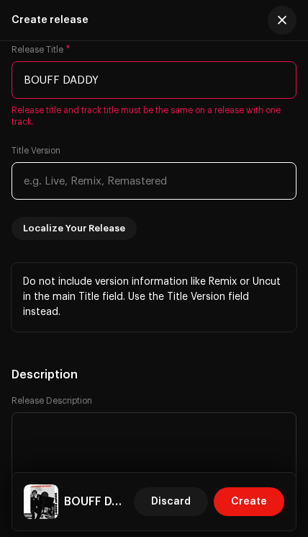
click at [68, 195] on input "text" at bounding box center [154, 180] width 285 height 37
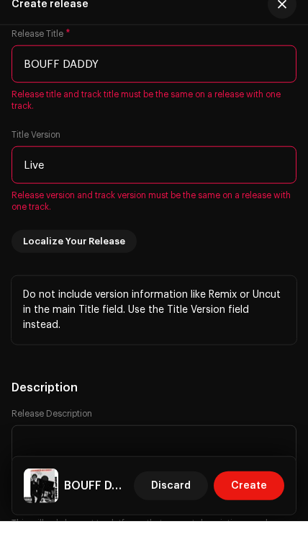
type input "Live"
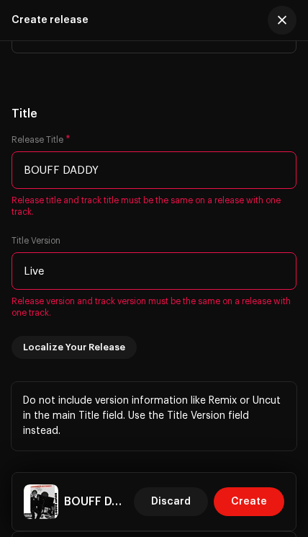
scroll to position [1671, 0]
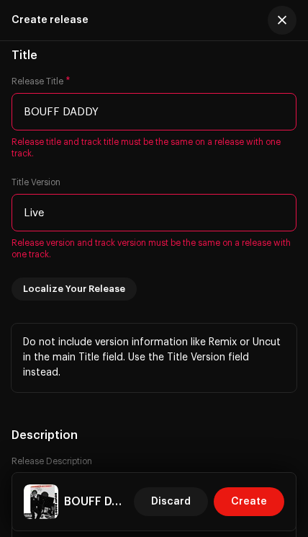
click at [124, 120] on input "BOUFF DADDY" at bounding box center [154, 111] width 285 height 37
click at [128, 128] on input "BOUFF DAD" at bounding box center [154, 111] width 285 height 37
type input "BOUFF DADDY"
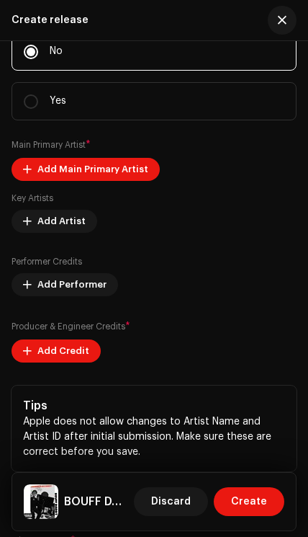
scroll to position [2313, 0]
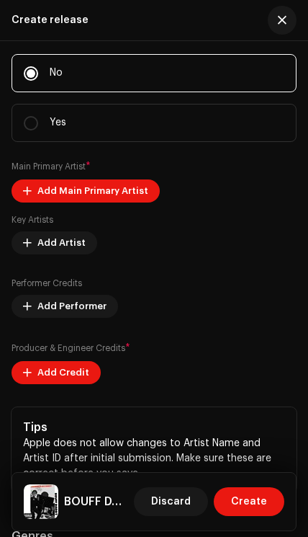
click at [53, 197] on span "Add Main Primary Artist" at bounding box center [92, 191] width 111 height 29
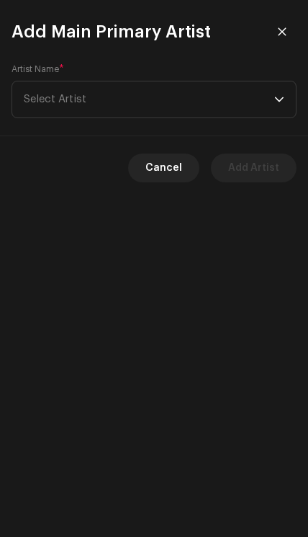
click at [63, 105] on span "Select Artist" at bounding box center [55, 99] width 63 height 11
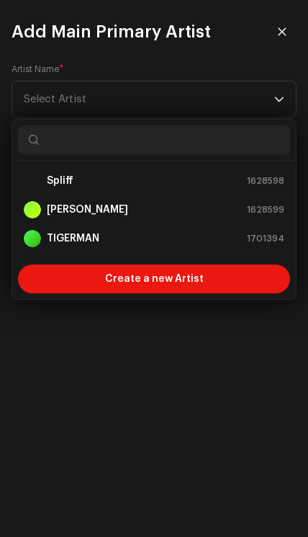
click at [67, 181] on strong "Spliff" at bounding box center [60, 181] width 27 height 14
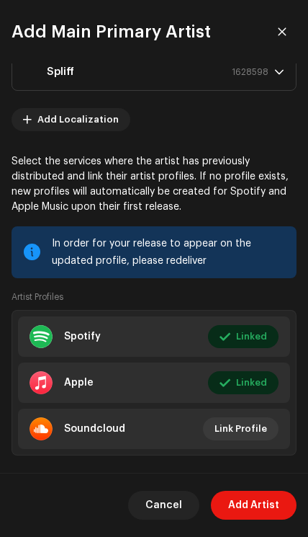
scroll to position [28, 0]
click at [258, 505] on span "Add Artist" at bounding box center [253, 505] width 51 height 29
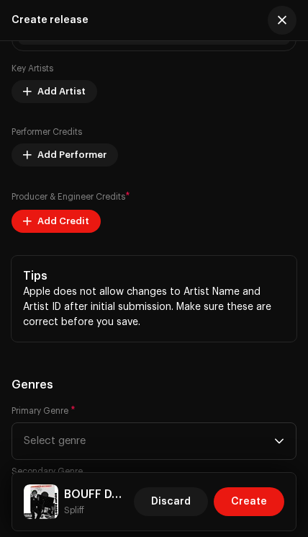
scroll to position [2490, 0]
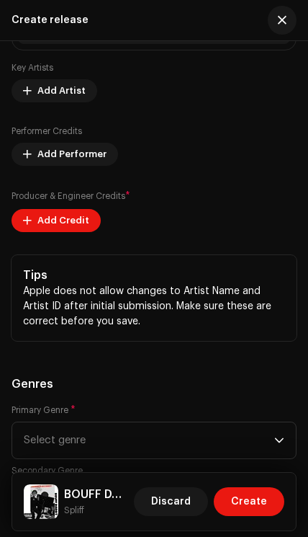
click at [58, 234] on span "Add Credit" at bounding box center [63, 220] width 52 height 29
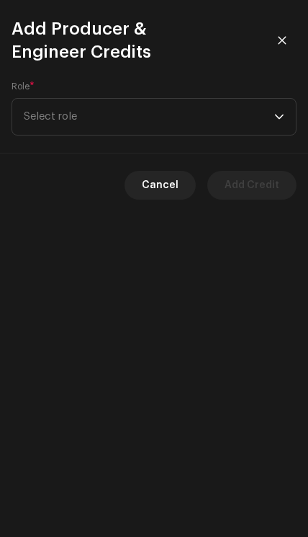
click at [79, 113] on span "Select role" at bounding box center [149, 117] width 251 height 36
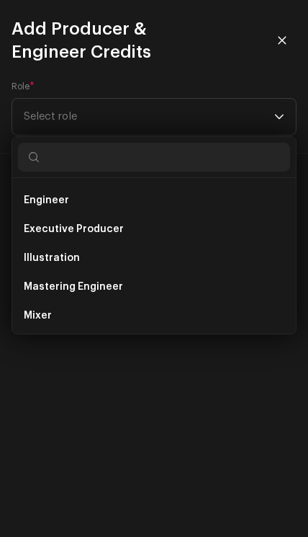
scroll to position [314, 0]
click at [79, 238] on li "Executive Producer" at bounding box center [154, 230] width 272 height 29
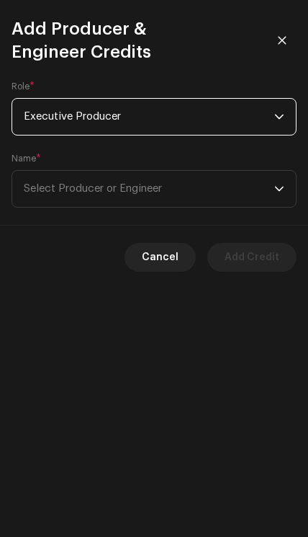
click at [84, 191] on span "Select Producer or Engineer" at bounding box center [93, 188] width 138 height 11
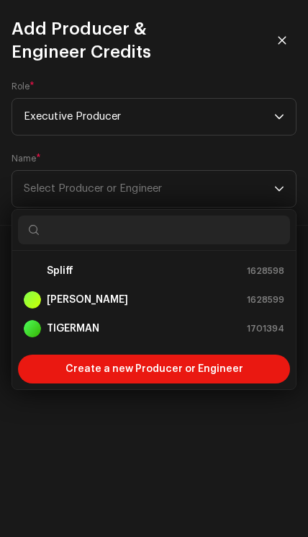
click at [65, 321] on strong "TIGERMAN" at bounding box center [73, 328] width 53 height 14
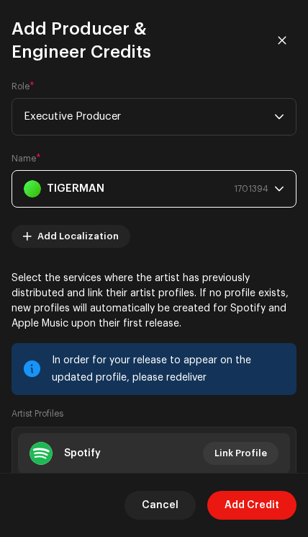
scroll to position [0, 0]
click at [239, 373] on div "In order for your release to appear on the updated profile, please redeliver" at bounding box center [169, 369] width 234 height 35
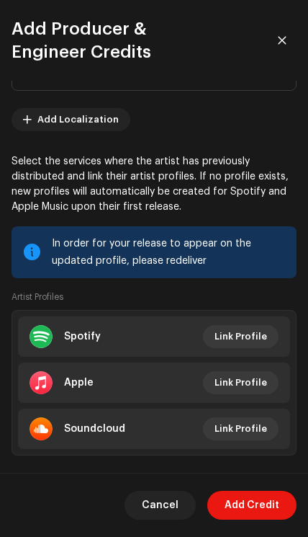
scroll to position [118, 0]
click at [262, 509] on span "Add Credit" at bounding box center [252, 505] width 55 height 29
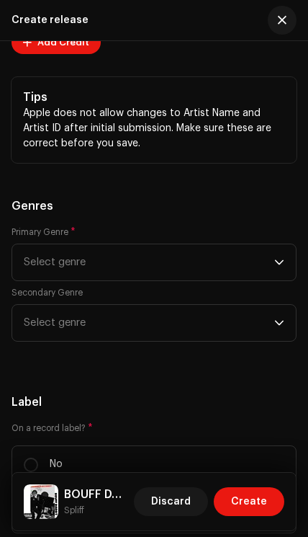
scroll to position [2673, 0]
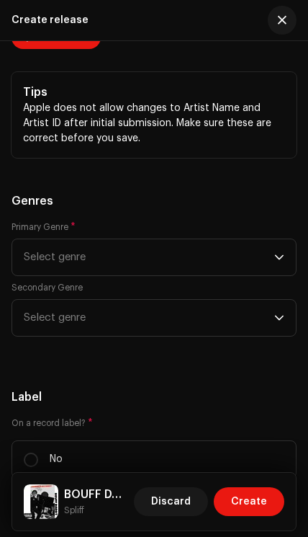
click at [252, 270] on span "Select genre" at bounding box center [149, 257] width 251 height 36
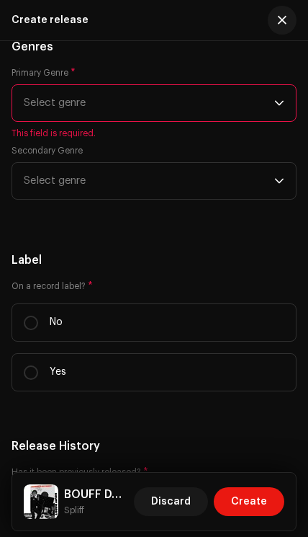
scroll to position [2830, 0]
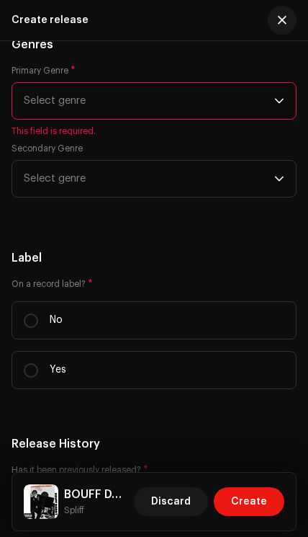
click at [45, 102] on span "Select genre" at bounding box center [149, 101] width 251 height 36
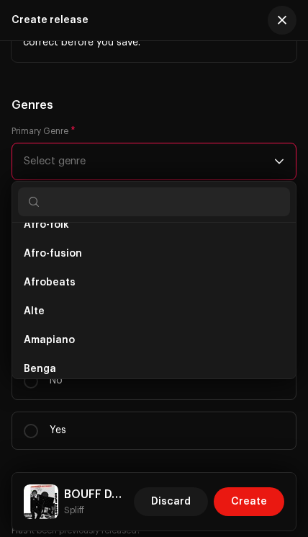
scroll to position [190, 0]
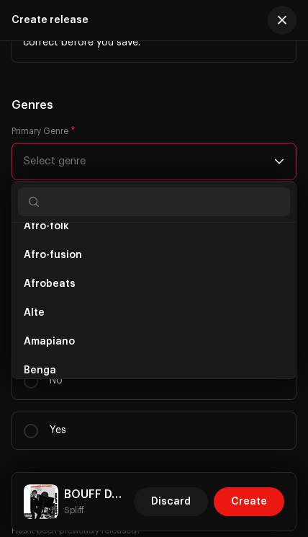
click at [45, 281] on li "Afrobeats" at bounding box center [154, 284] width 272 height 29
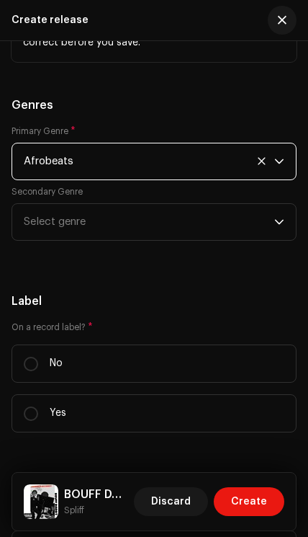
click at [250, 237] on span "Select genre" at bounding box center [149, 222] width 251 height 36
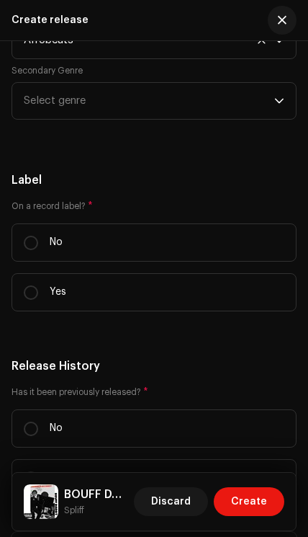
scroll to position [2958, 0]
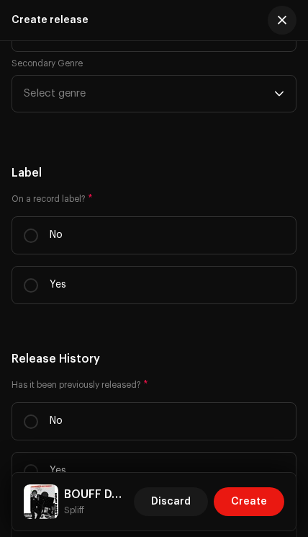
click at [51, 97] on span "Select genre" at bounding box center [149, 94] width 251 height 36
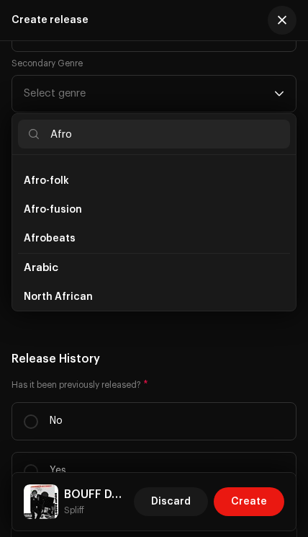
scroll to position [116, 0]
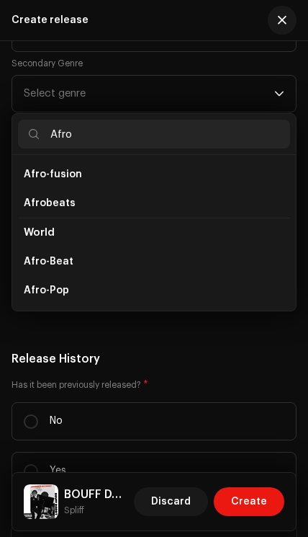
type input "Afro"
click at [48, 295] on span "Afro-Pop" at bounding box center [46, 290] width 45 height 14
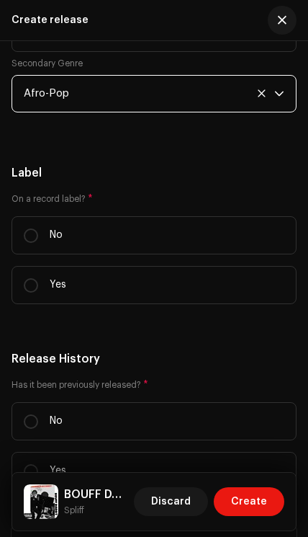
click at [37, 293] on input "Yes" at bounding box center [31, 285] width 14 height 14
radio input "true"
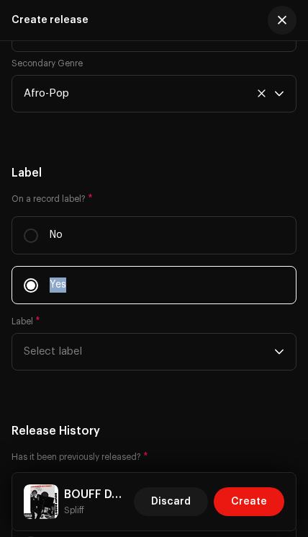
click at [33, 359] on span "Select label" at bounding box center [149, 352] width 251 height 36
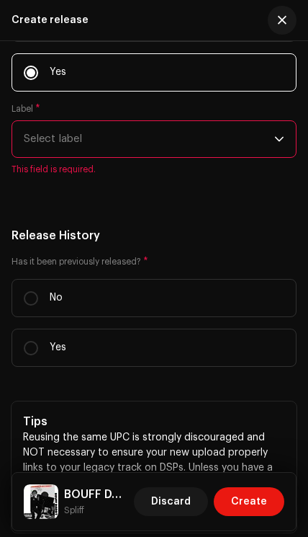
scroll to position [3176, 0]
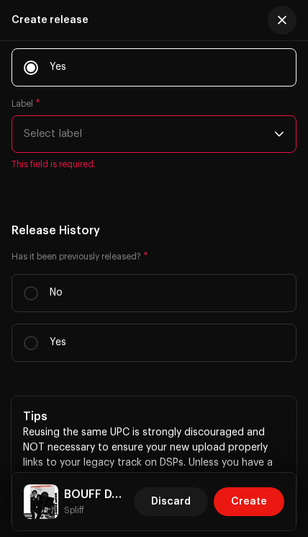
click at [49, 138] on span "Select label" at bounding box center [149, 134] width 251 height 36
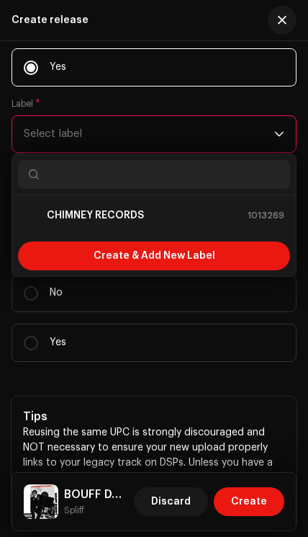
click at [61, 223] on strong "CHIMNEY RECORDS" at bounding box center [95, 215] width 97 height 14
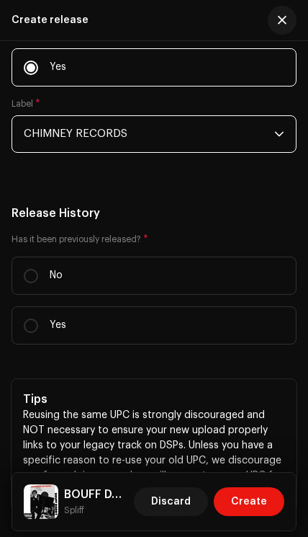
click at [43, 280] on label "No" at bounding box center [154, 276] width 285 height 38
click at [38, 280] on input "No" at bounding box center [31, 276] width 14 height 14
radio input "true"
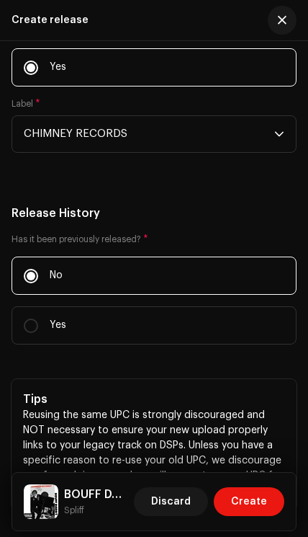
click at [239, 443] on p "Reusing the same UPC is strongly discouraged and NOT necessary to ensure your n…" at bounding box center [154, 453] width 262 height 91
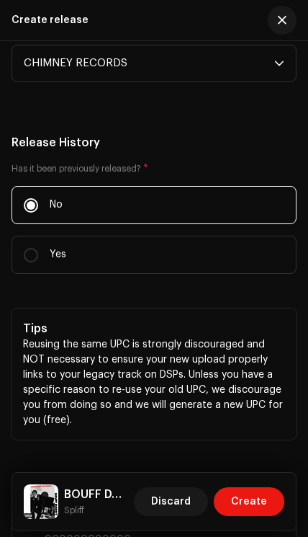
scroll to position [3249, 0]
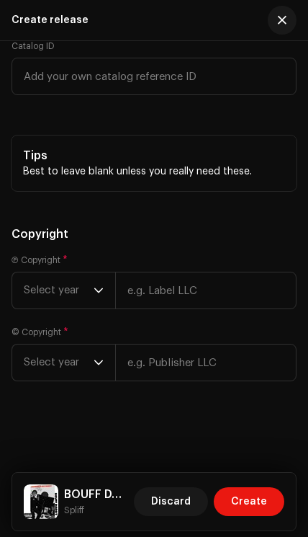
click at [257, 512] on span "Create" at bounding box center [249, 501] width 36 height 29
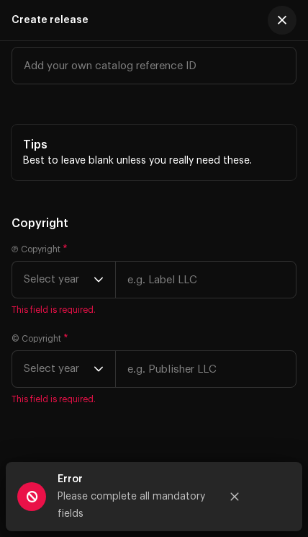
click at [231, 502] on button "Close" at bounding box center [235, 496] width 29 height 29
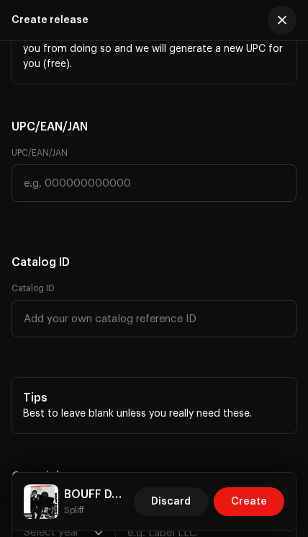
scroll to position [3662, 0]
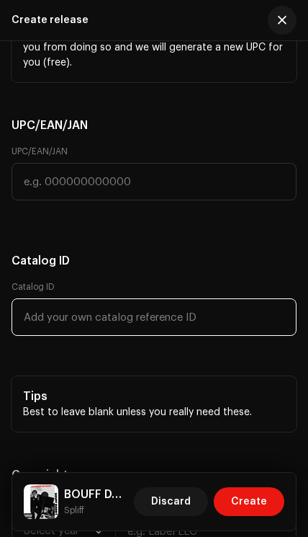
click at [212, 336] on input "text" at bounding box center [154, 316] width 285 height 37
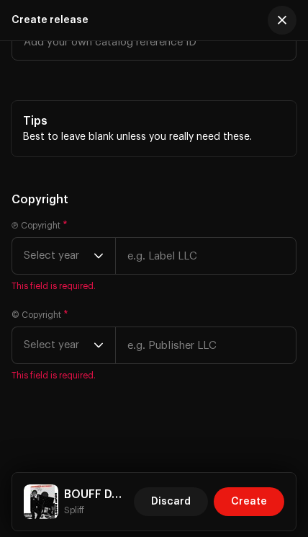
scroll to position [3948, 0]
click at [36, 264] on span "Select year" at bounding box center [59, 256] width 70 height 36
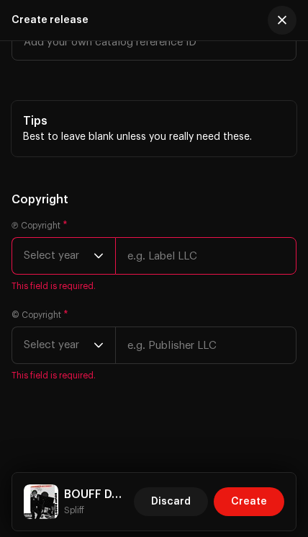
click at [104, 259] on p-select "Select year" at bounding box center [64, 255] width 104 height 37
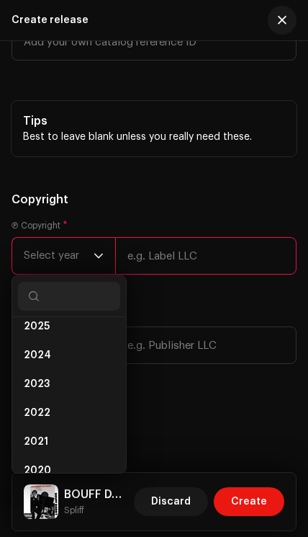
scroll to position [35, 0]
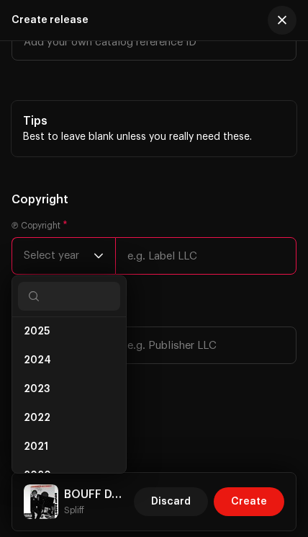
click at [44, 329] on span "2025" at bounding box center [37, 331] width 26 height 14
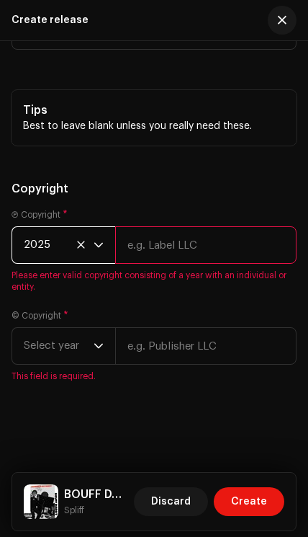
click at [161, 245] on input "text" at bounding box center [206, 244] width 182 height 37
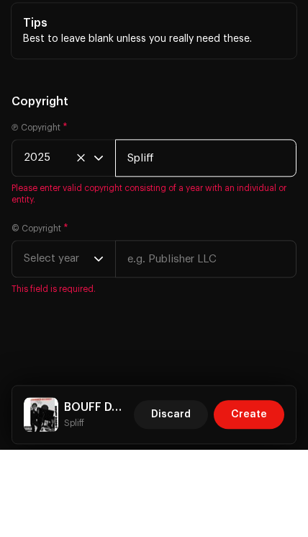
type input "Spliff"
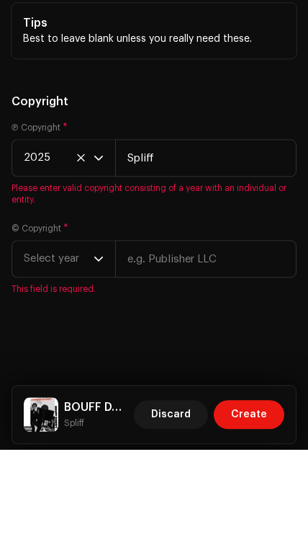
click at [43, 328] on span "Select year" at bounding box center [59, 346] width 70 height 36
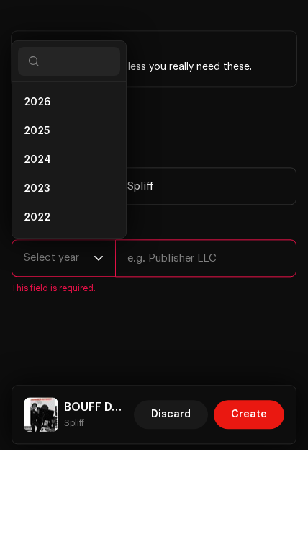
click at [43, 211] on span "2025" at bounding box center [37, 218] width 26 height 14
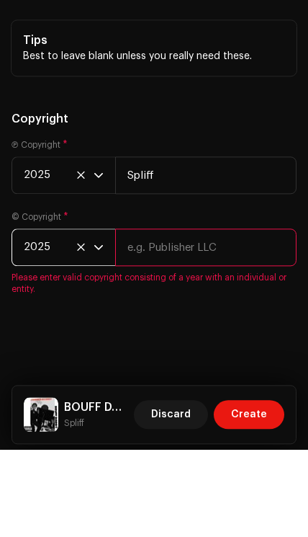
click at [221, 346] on input "text" at bounding box center [206, 334] width 182 height 37
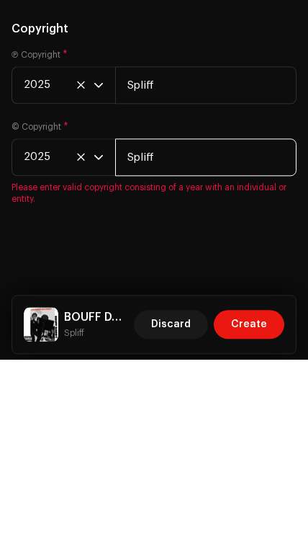
type input "Spliff"
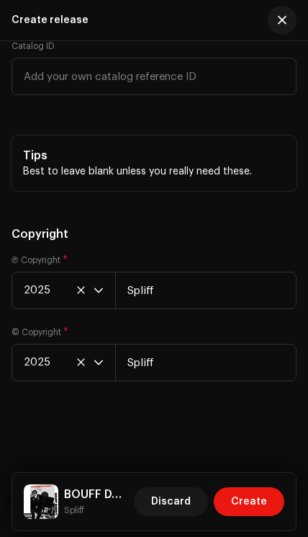
scroll to position [3914, 0]
click at [258, 494] on span "Create" at bounding box center [249, 501] width 36 height 29
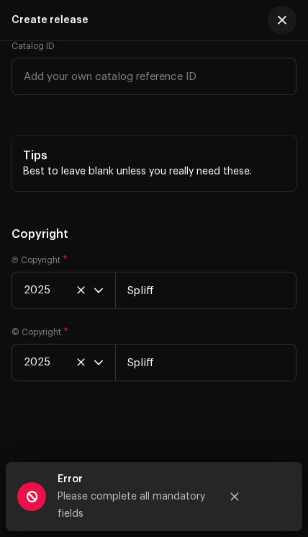
click at [219, 413] on div "Create a new release We’ll guide you through everything — from track selection …" at bounding box center [154, 289] width 308 height 496
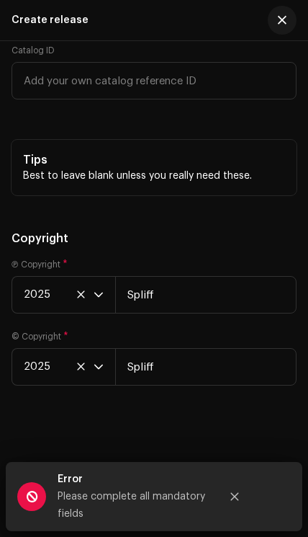
click at [50, 488] on div "Error Please complete all mandatory fields" at bounding box center [132, 496] width 252 height 69
click at [238, 503] on button "Close" at bounding box center [235, 496] width 29 height 29
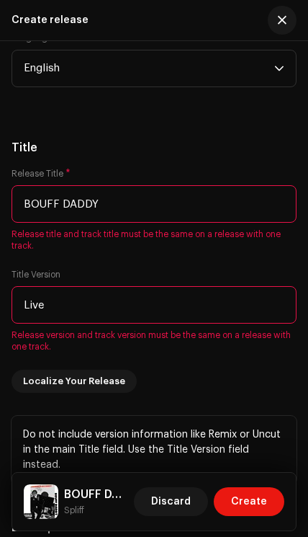
scroll to position [1635, 0]
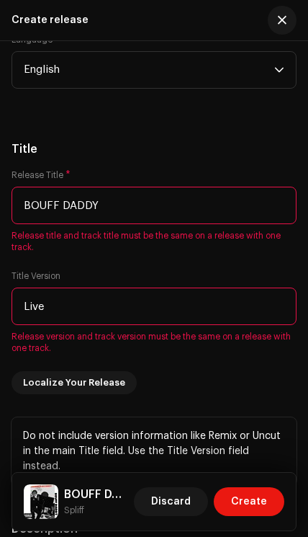
click at [112, 394] on span "Localize Your Release" at bounding box center [74, 382] width 102 height 29
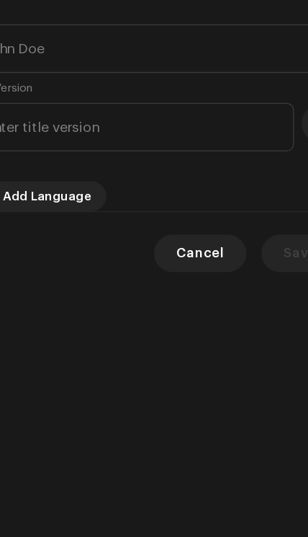
click at [107, 308] on div "Localize Your Release Language * Select language Title * Title Version Add Lang…" at bounding box center [154, 268] width 308 height 537
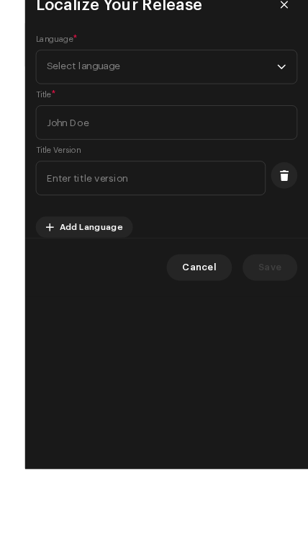
scroll to position [158, 0]
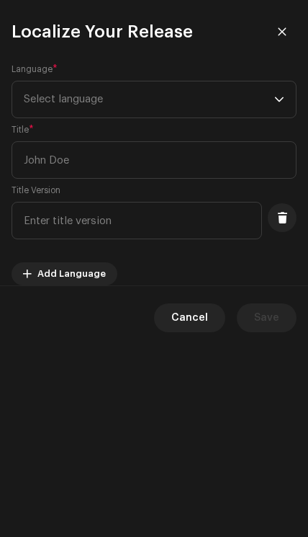
click at [205, 106] on span "Select language" at bounding box center [149, 99] width 251 height 36
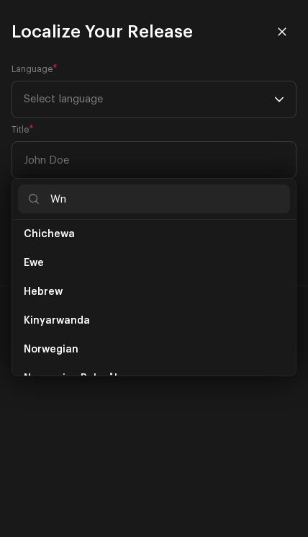
scroll to position [0, 0]
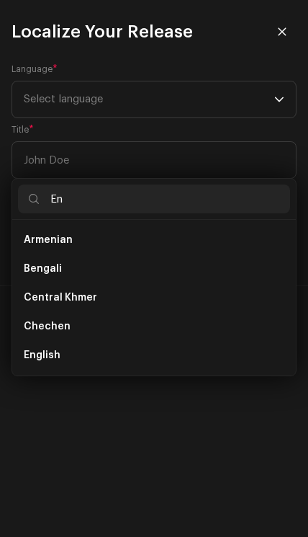
type input "En"
click at [129, 341] on li "English" at bounding box center [154, 355] width 272 height 29
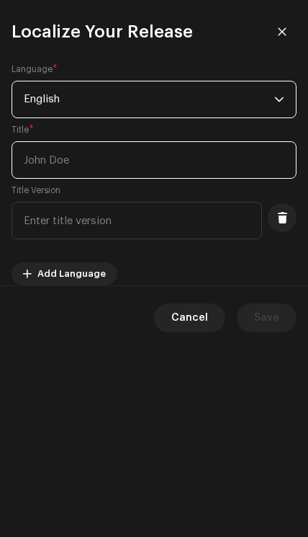
click at [217, 161] on input "text" at bounding box center [154, 159] width 285 height 37
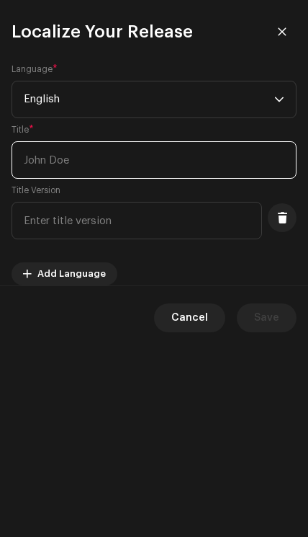
scroll to position [151, 0]
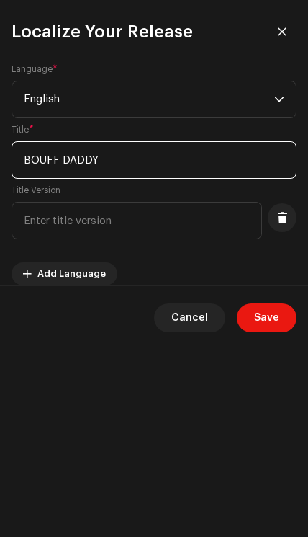
type input "BOUFF DADDY"
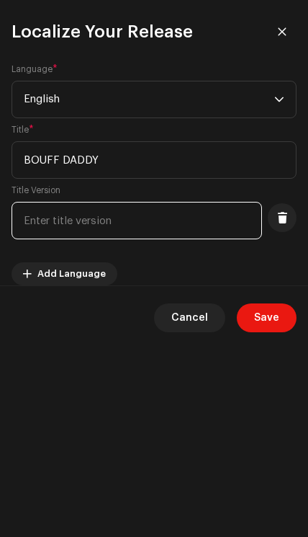
click at [68, 222] on input "text" at bounding box center [137, 220] width 251 height 37
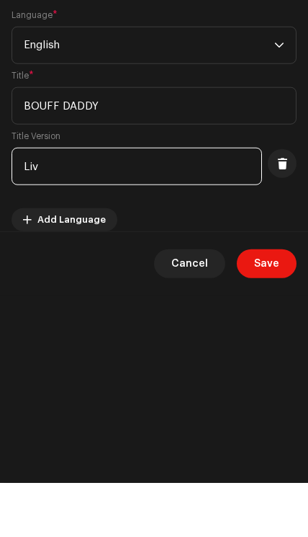
type input "Live"
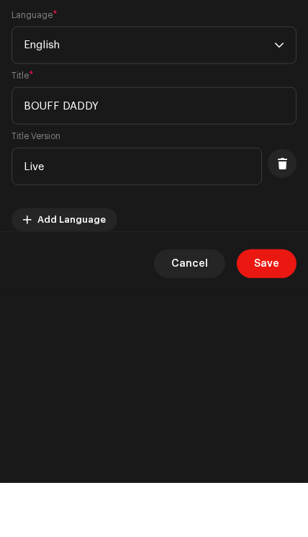
click at [272, 303] on span "Save" at bounding box center [266, 317] width 25 height 29
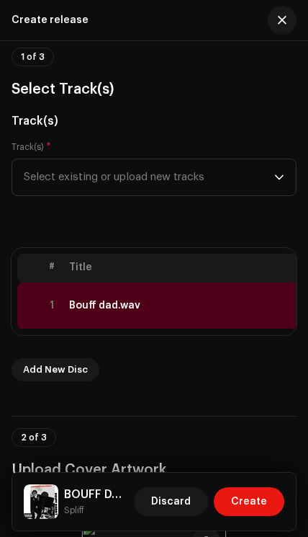
scroll to position [0, 0]
